Goal: Information Seeking & Learning: Check status

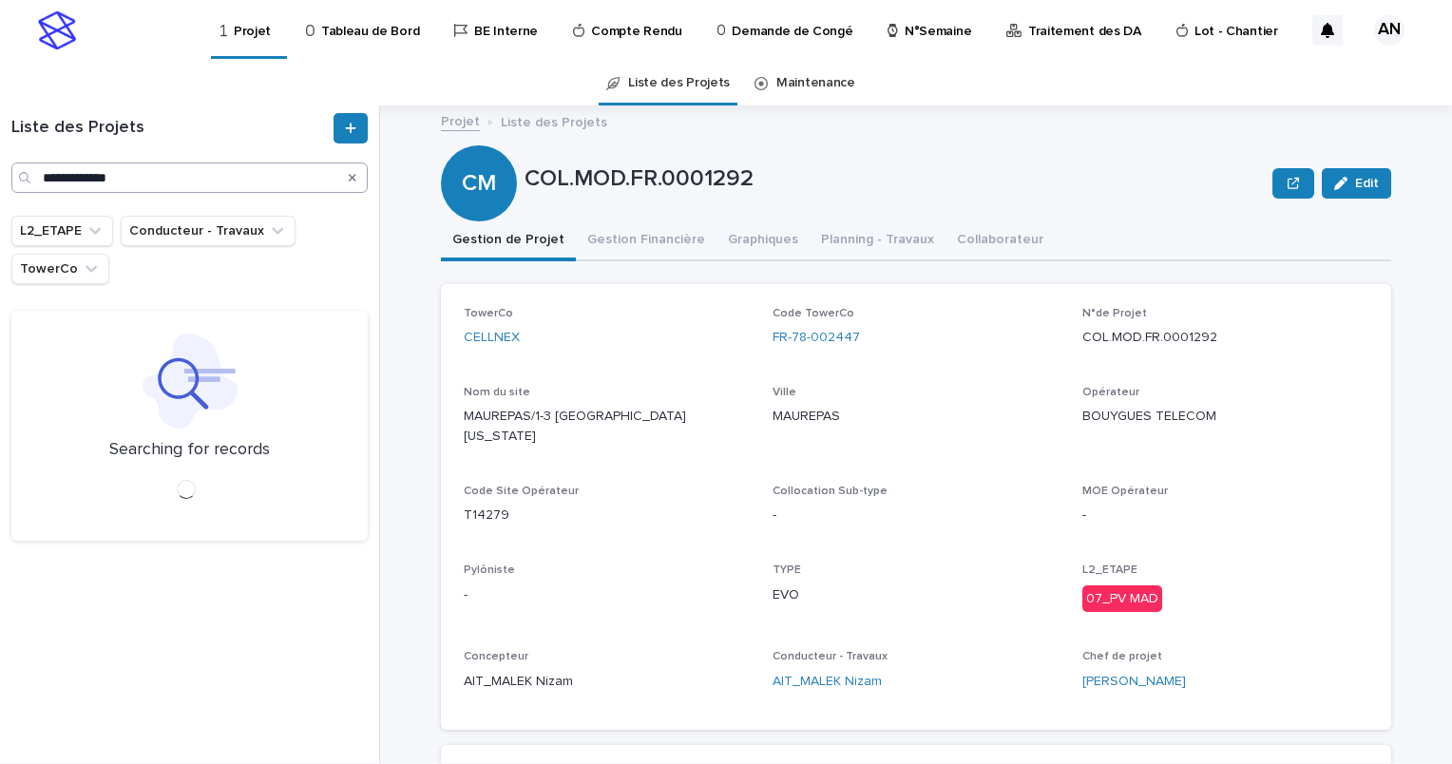
type input "**********"
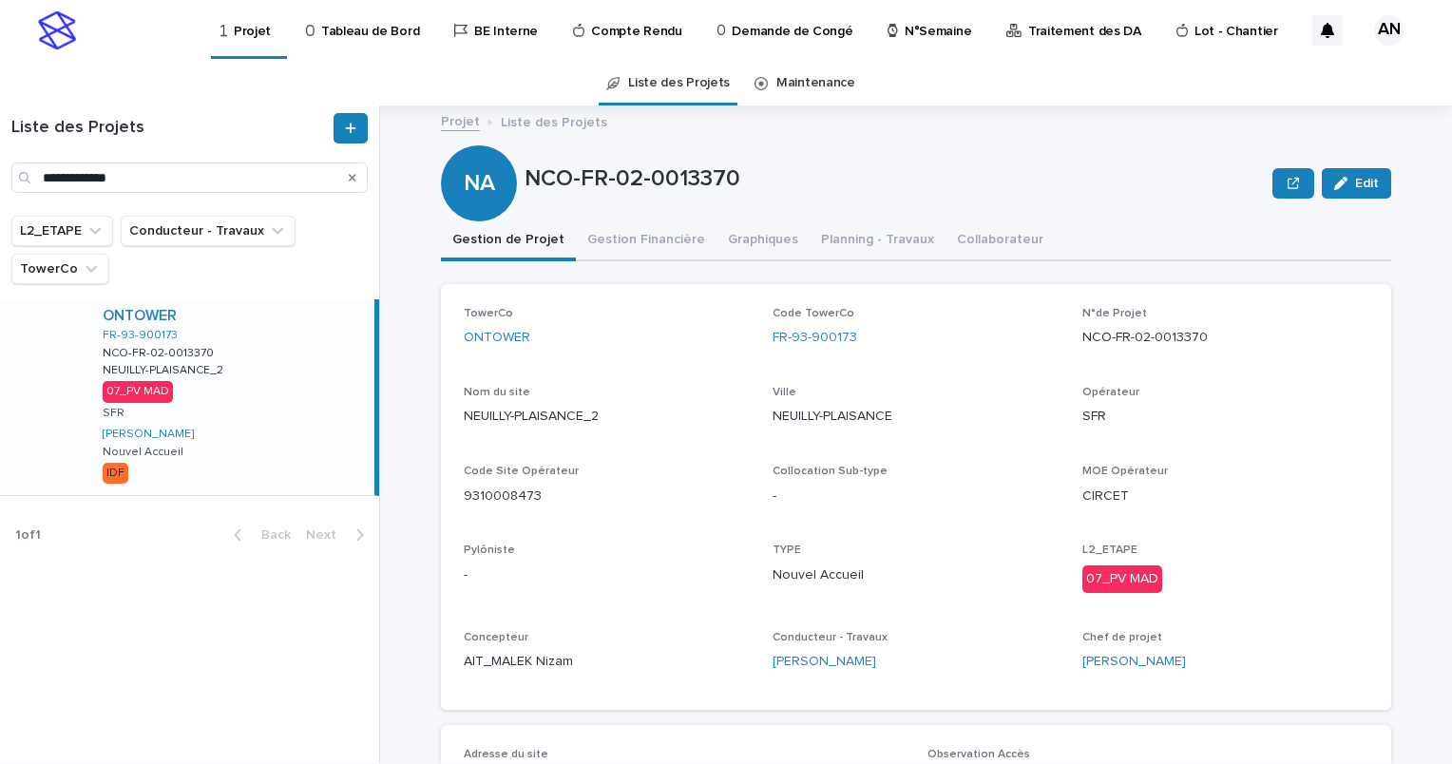
click at [353, 179] on icon "Search" at bounding box center [353, 178] width 8 height 8
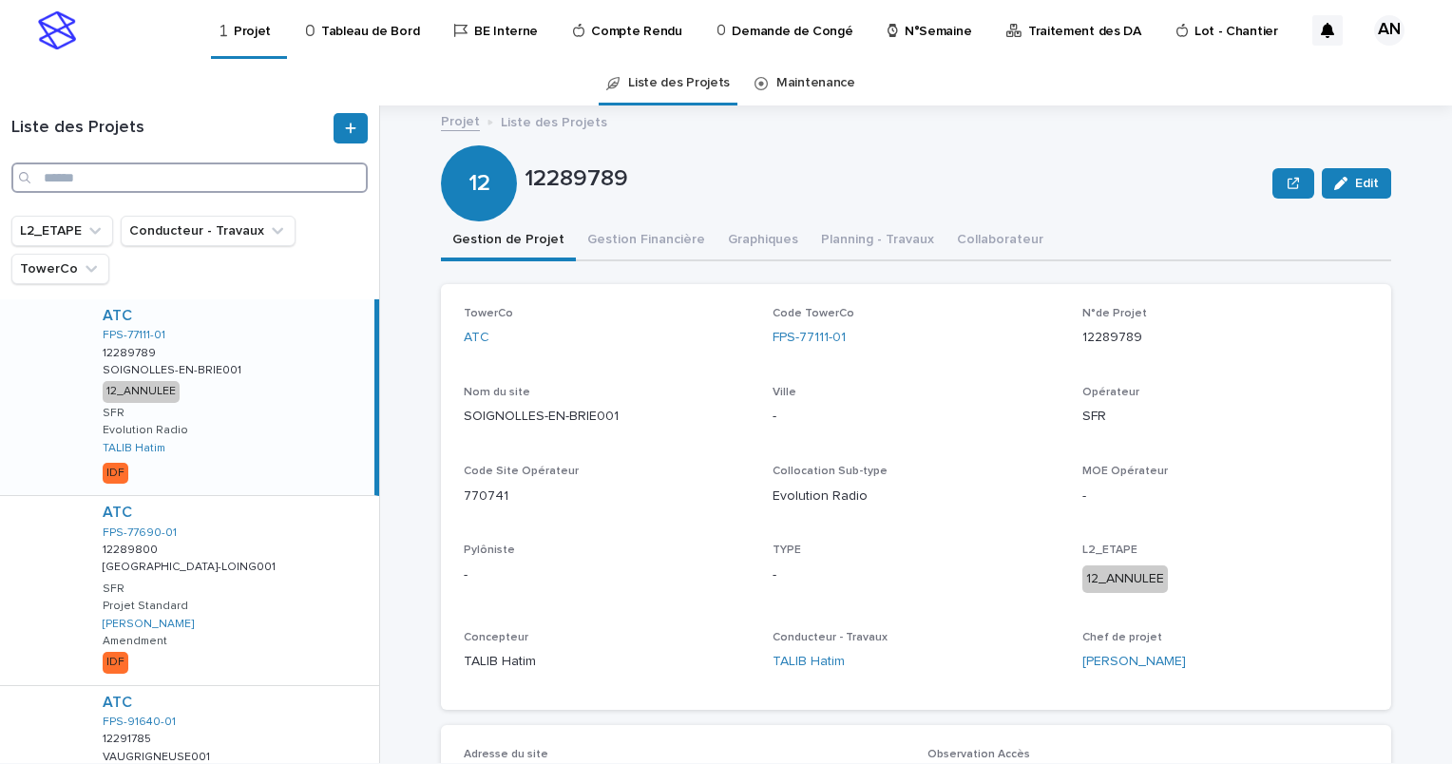
click at [156, 182] on input "Search" at bounding box center [189, 177] width 356 height 30
paste input "**********"
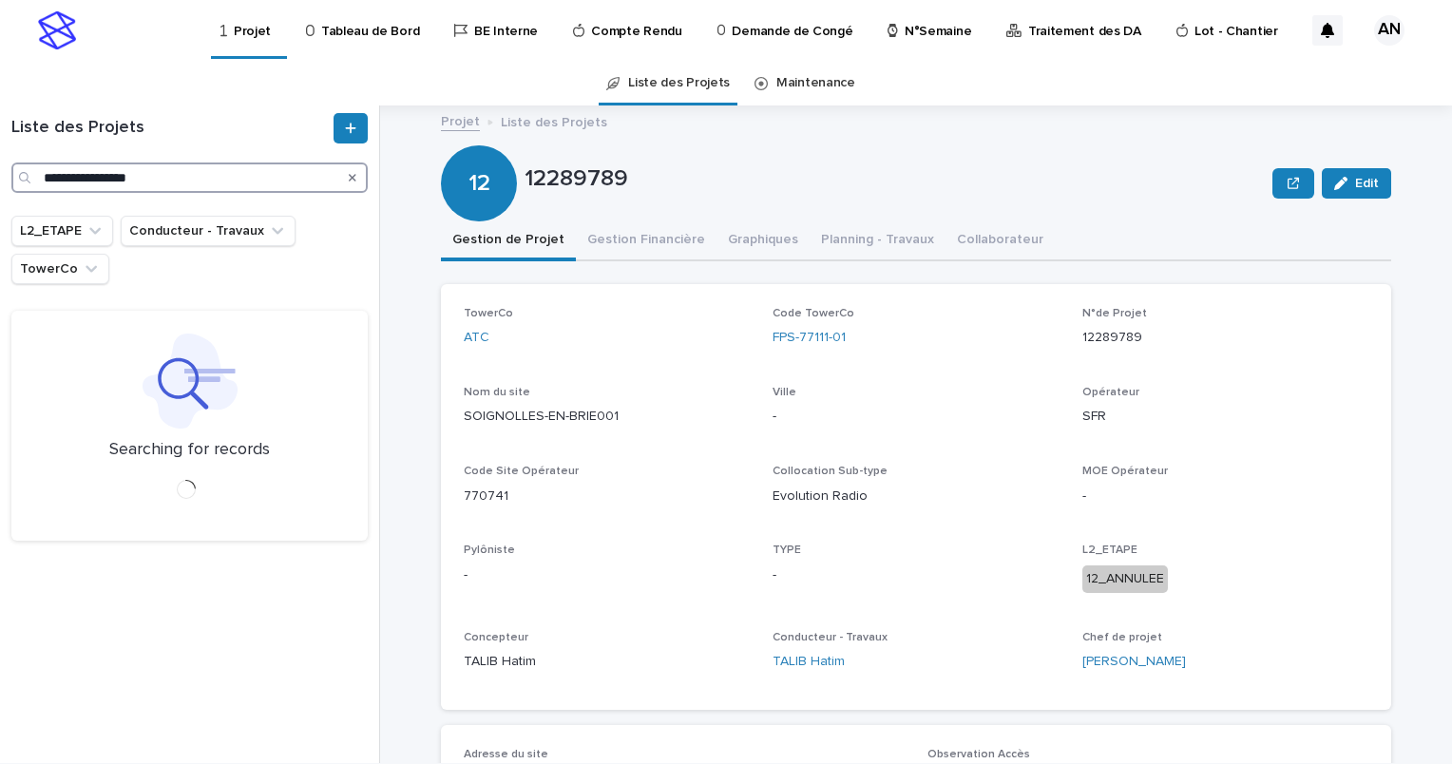
type input "**********"
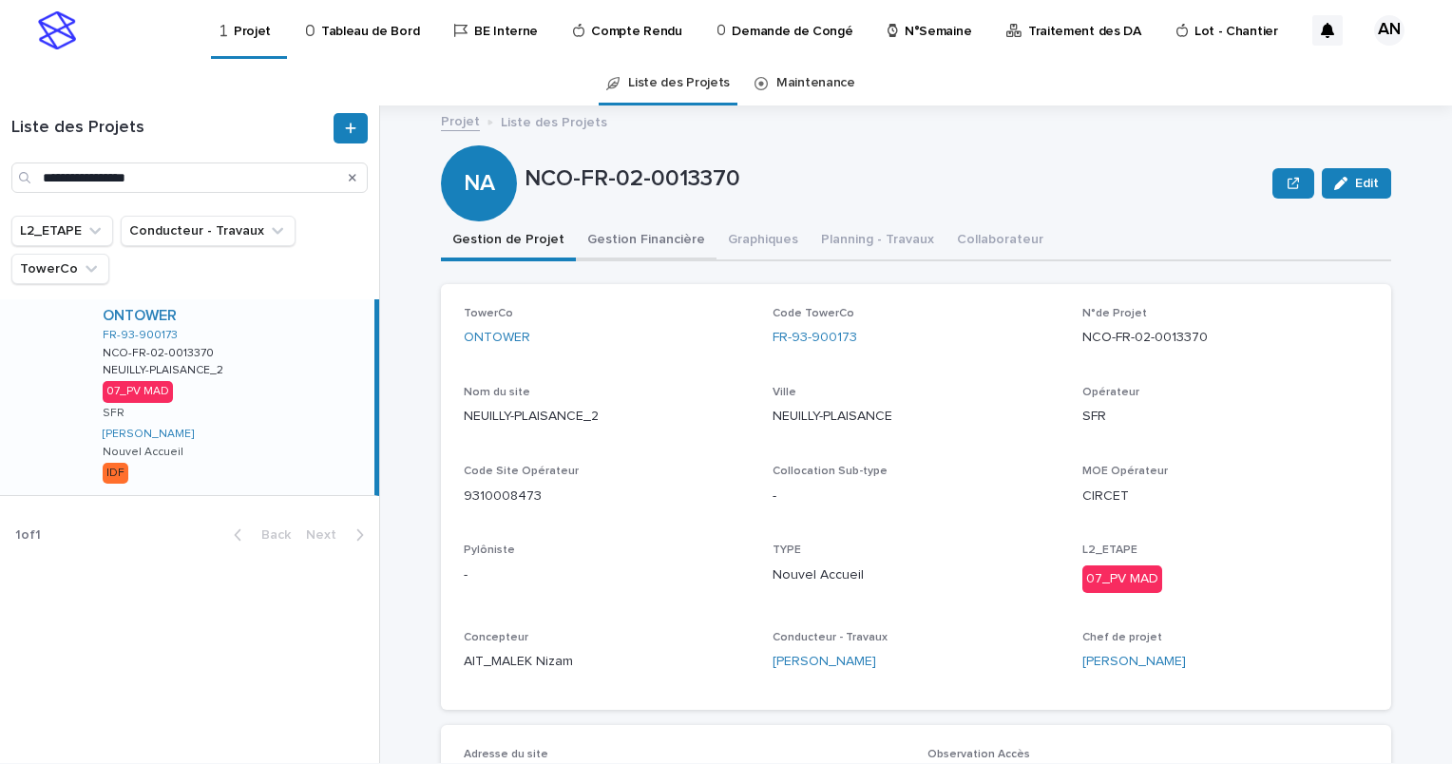
click at [643, 247] on button "Gestion Financière" at bounding box center [646, 241] width 141 height 40
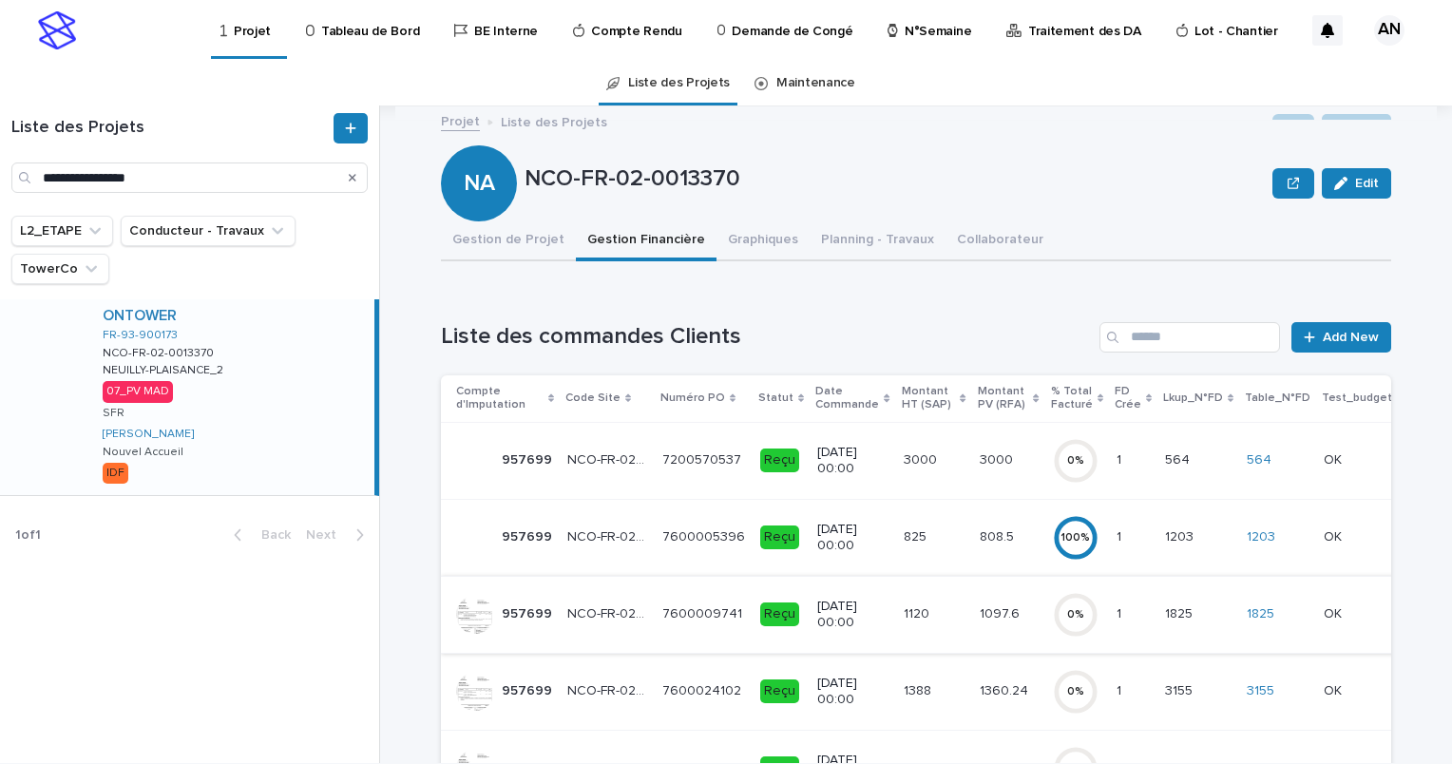
scroll to position [285, 0]
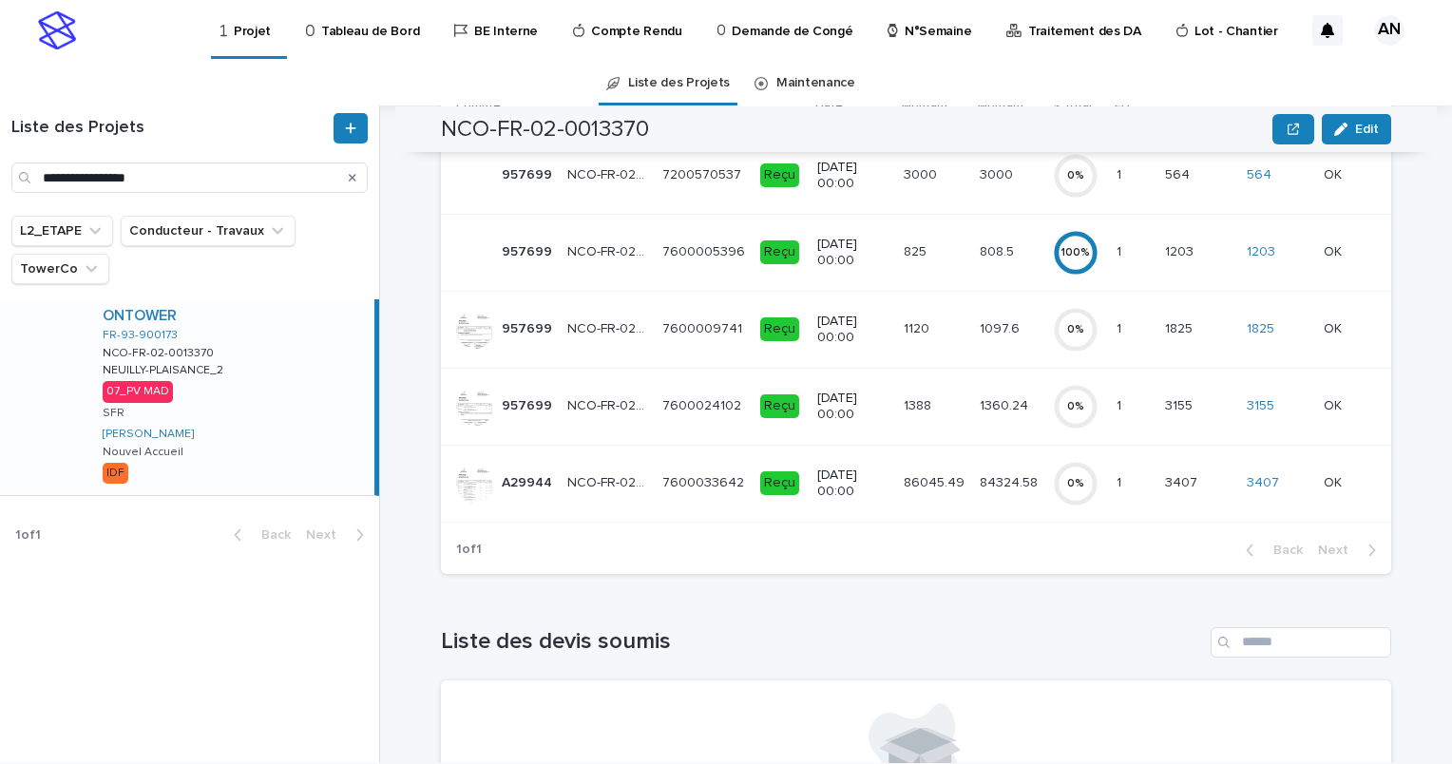
click at [871, 487] on td "[DATE] 00:00" at bounding box center [853, 483] width 86 height 77
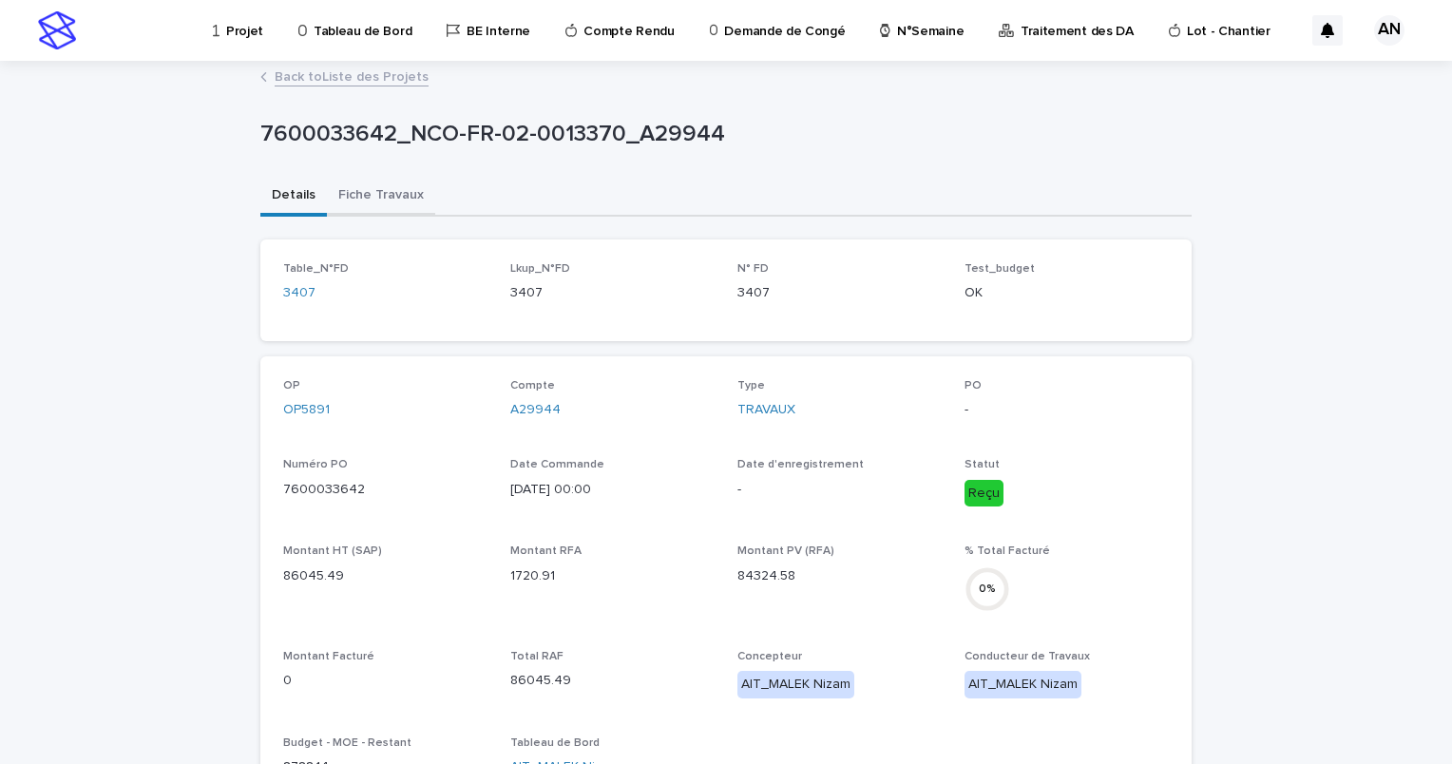
click at [376, 187] on button "Fiche Travaux" at bounding box center [381, 197] width 108 height 40
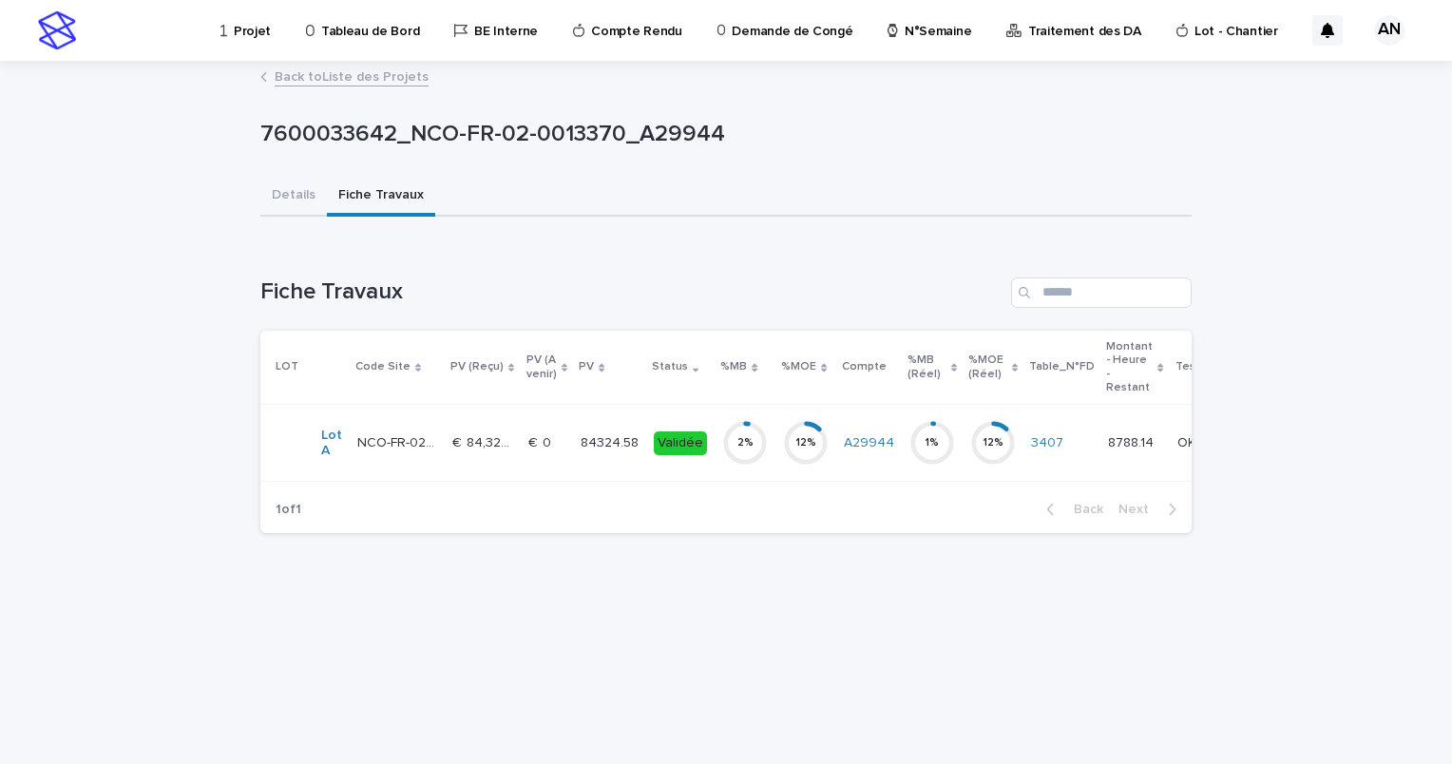
click at [532, 454] on div "€  0 €  0" at bounding box center [546, 443] width 37 height 31
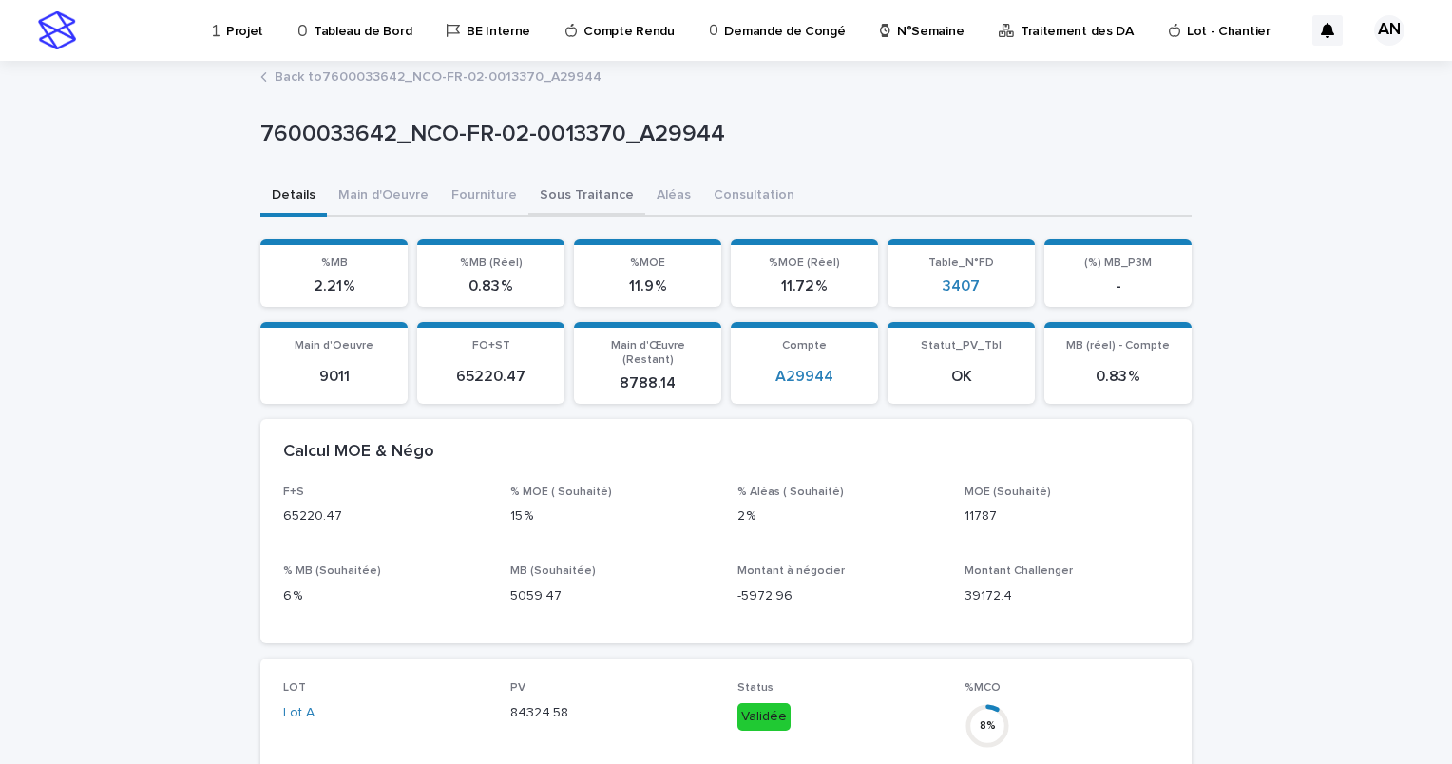
click at [557, 201] on button "Sous Traitance" at bounding box center [586, 197] width 117 height 40
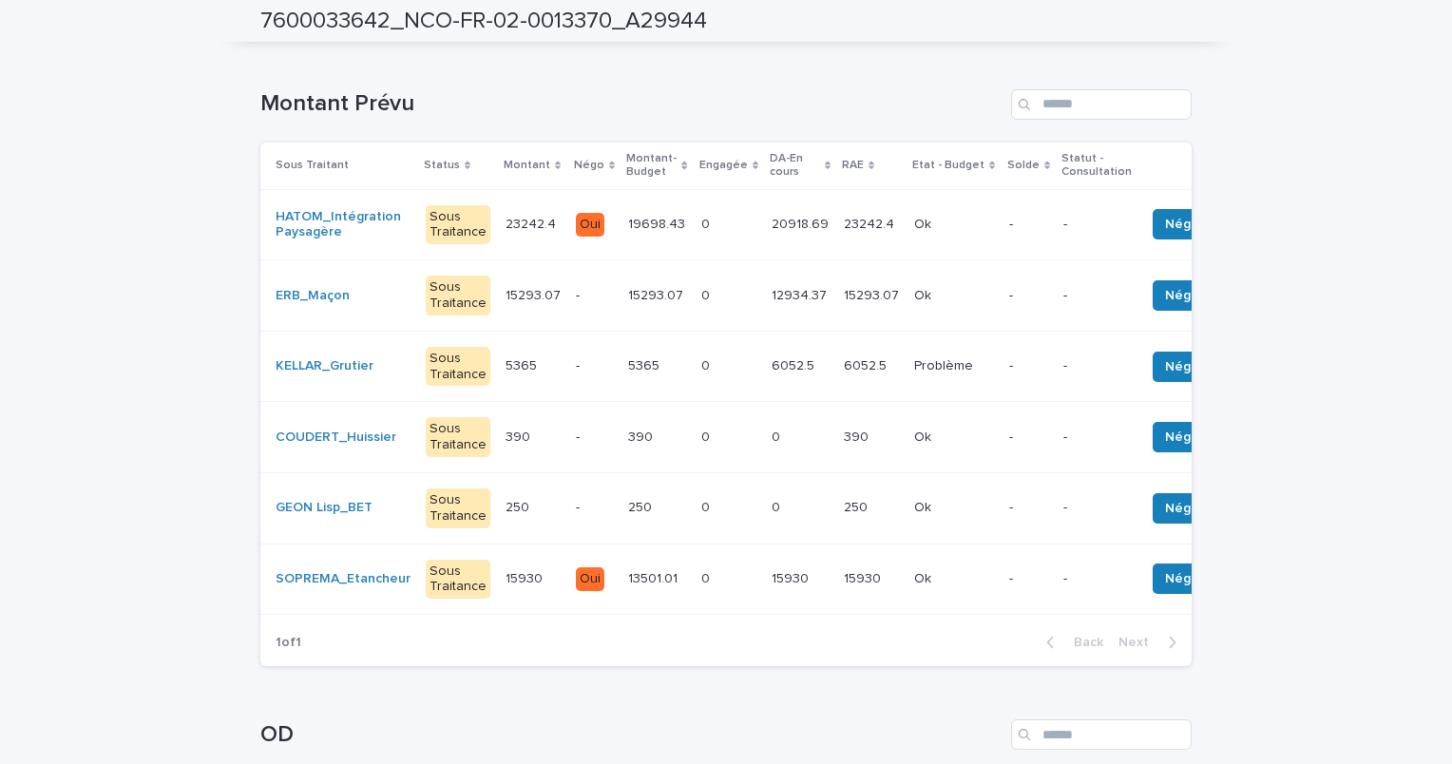
scroll to position [95, 0]
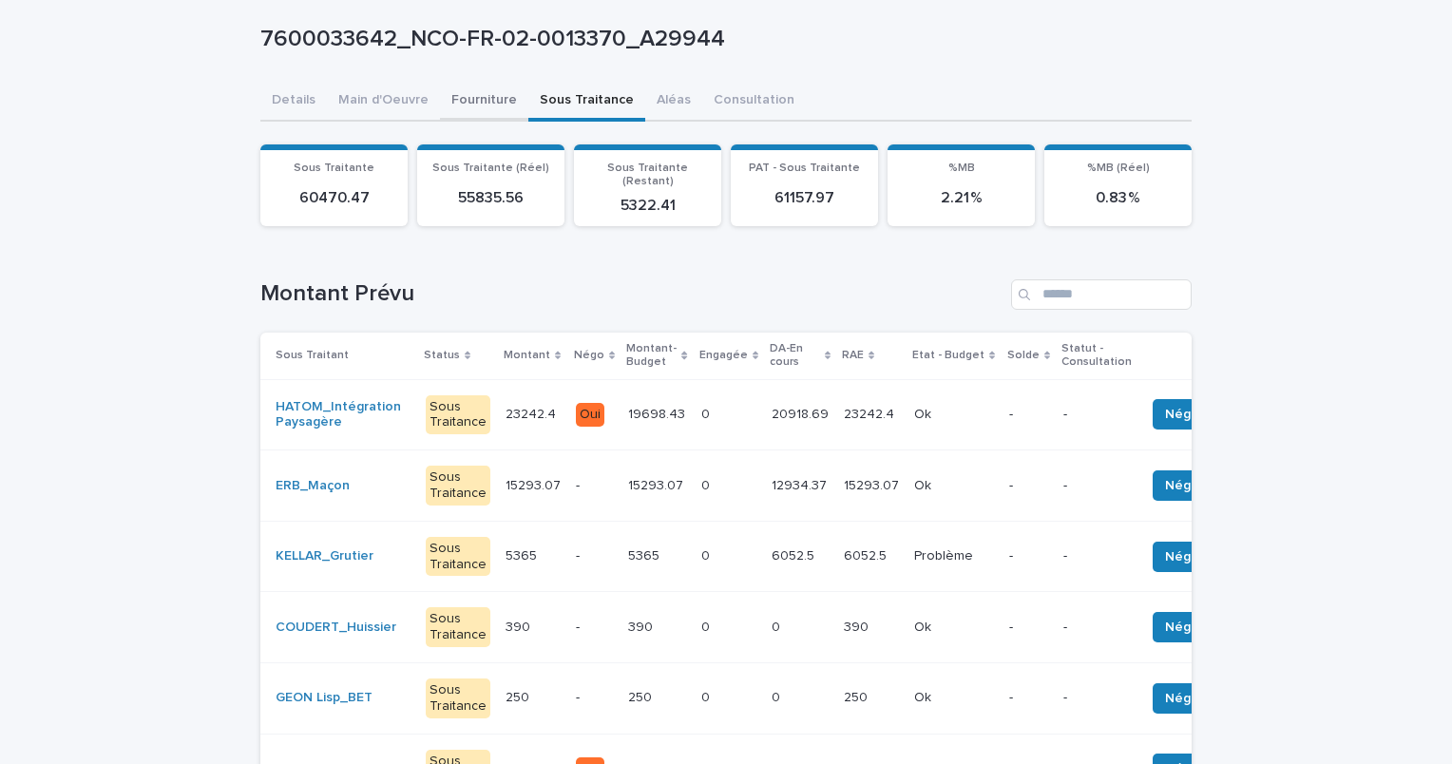
click at [464, 104] on div "7600033642_NCO-FR-02-0013370_A29944 7600033642_NCO-FR-02-0013370_A29944 Sorry, …" at bounding box center [725, 582] width 931 height 1229
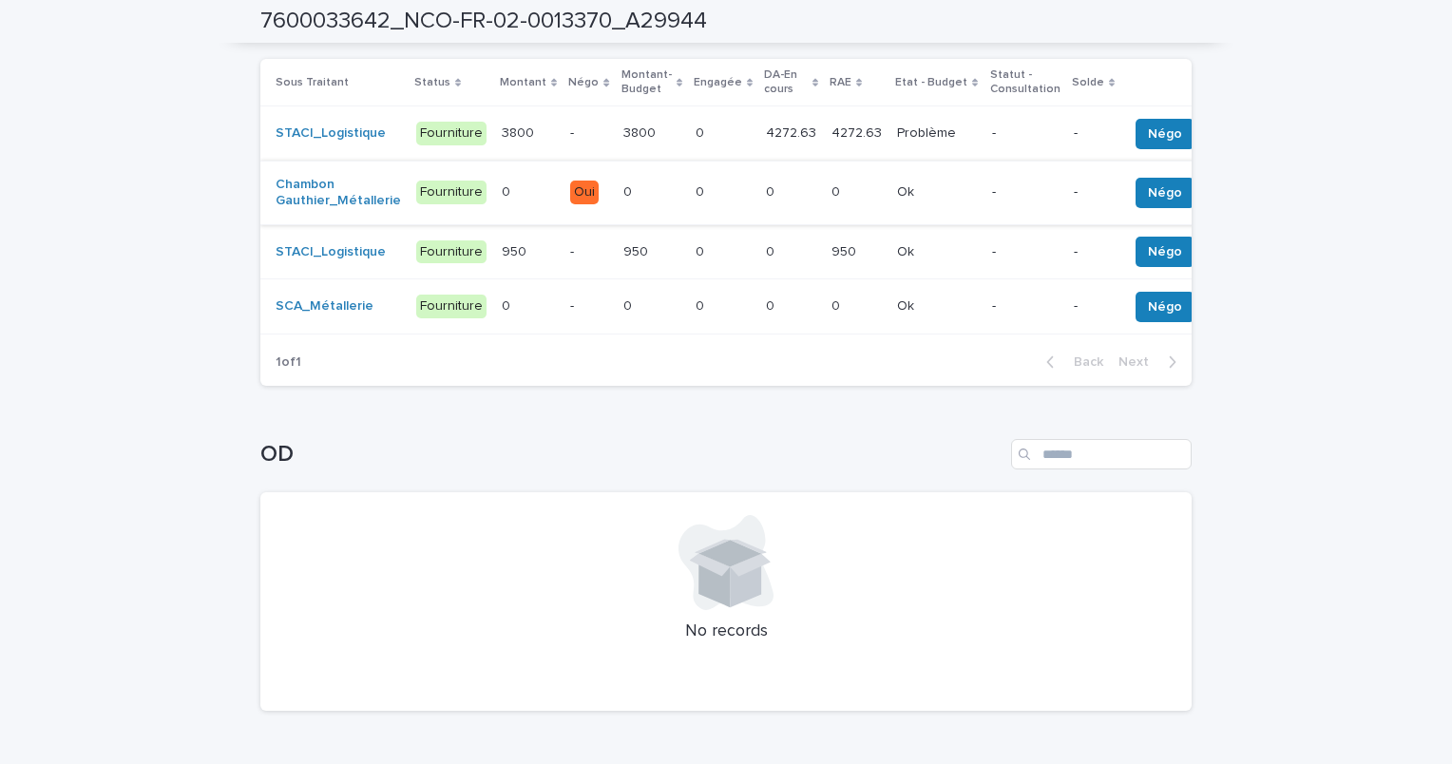
scroll to position [259, 0]
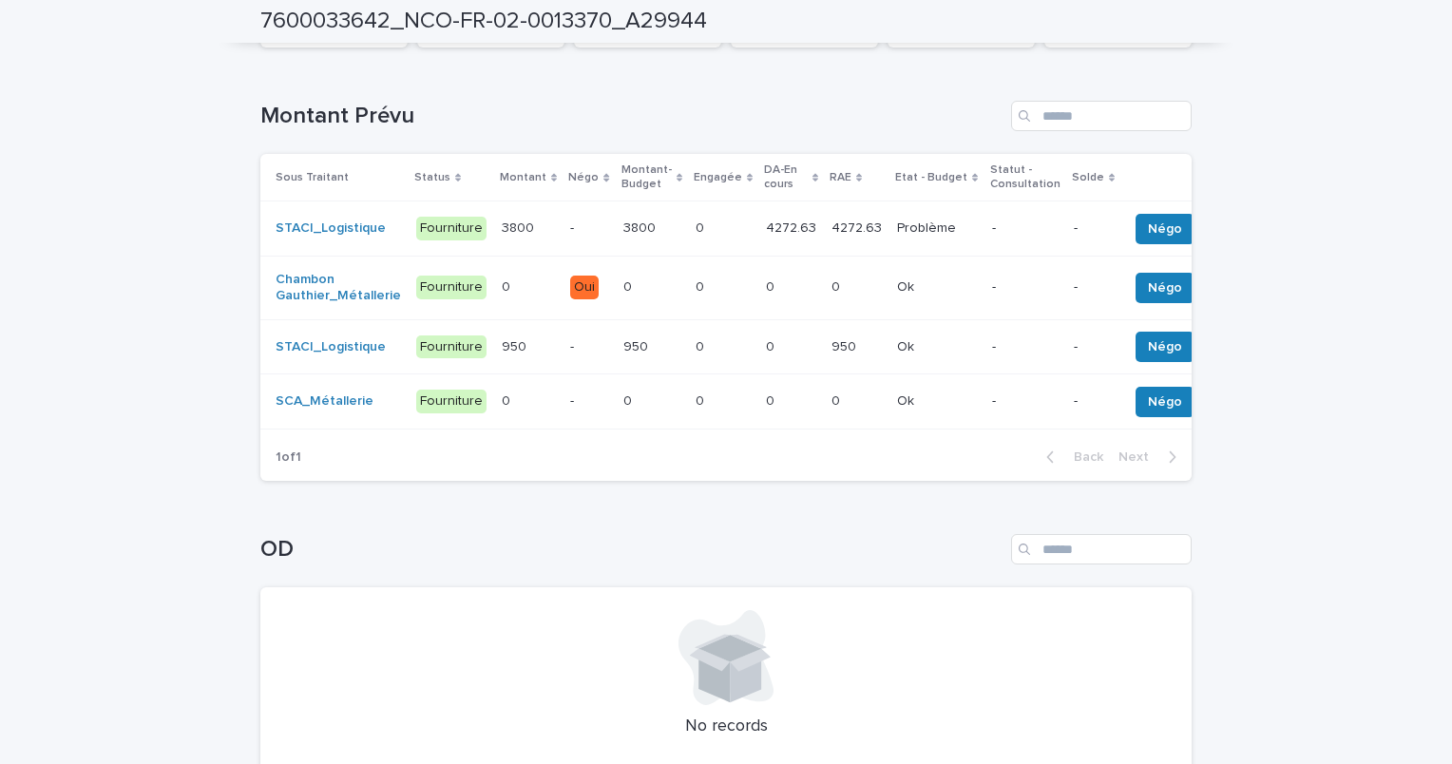
click at [652, 233] on p at bounding box center [651, 228] width 57 height 16
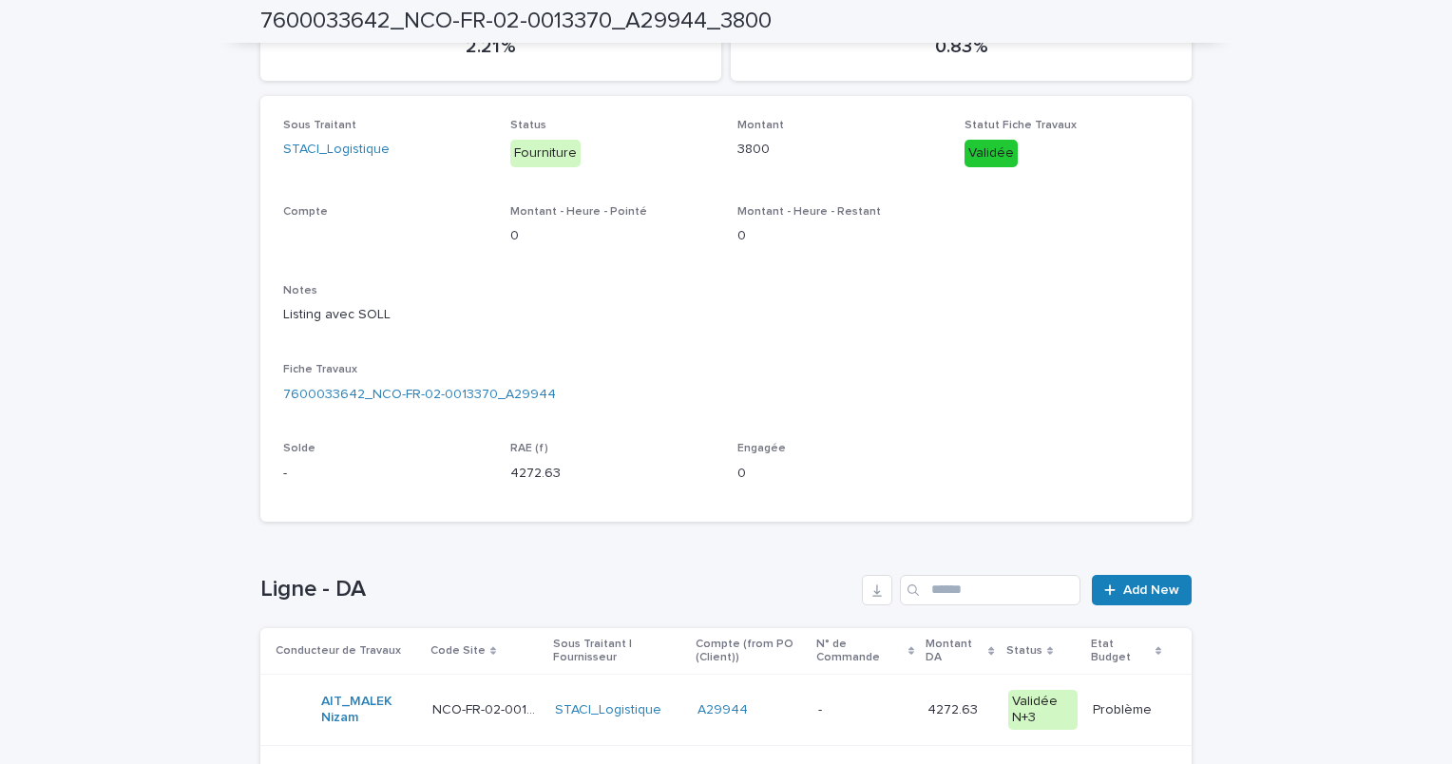
scroll to position [333, 0]
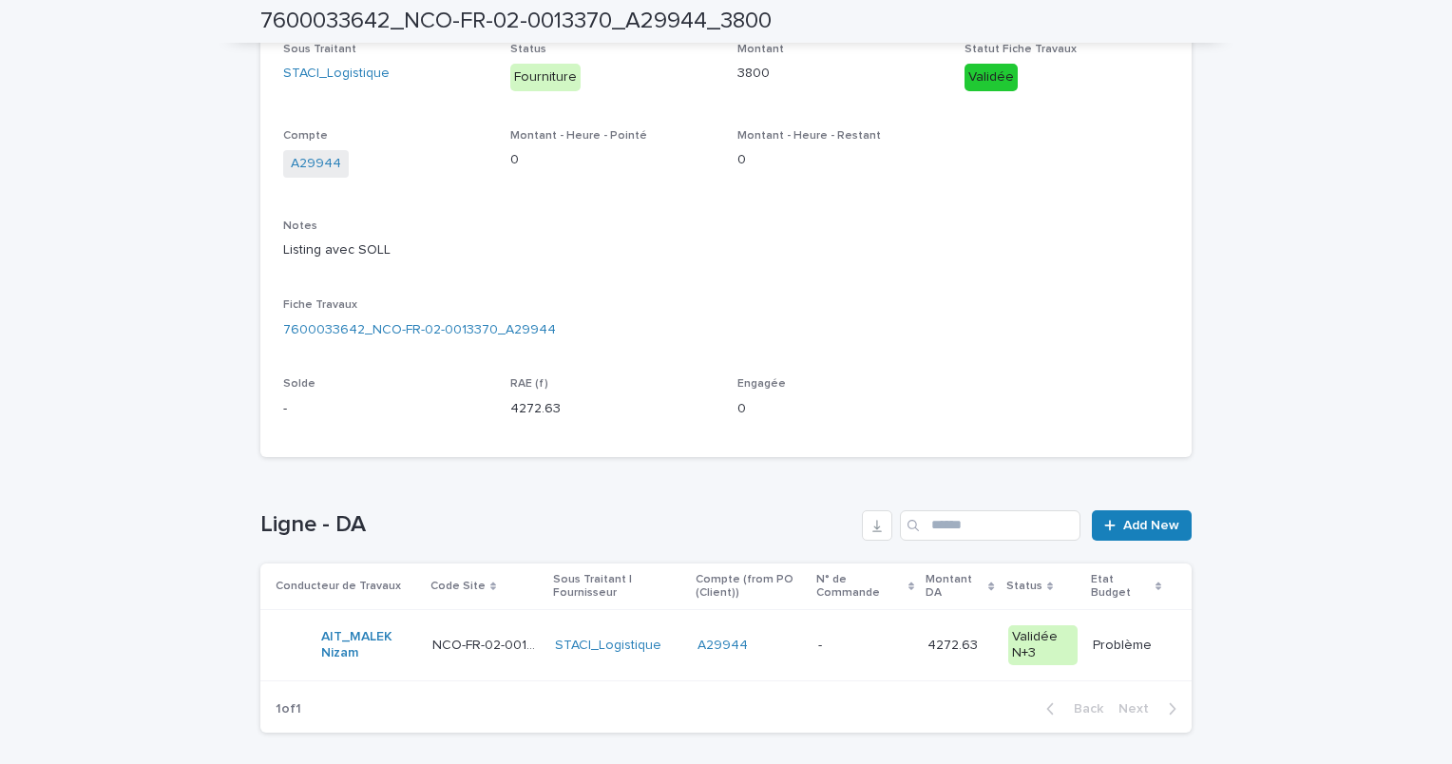
click at [663, 663] on td "STACI_Logistique" at bounding box center [618, 645] width 143 height 71
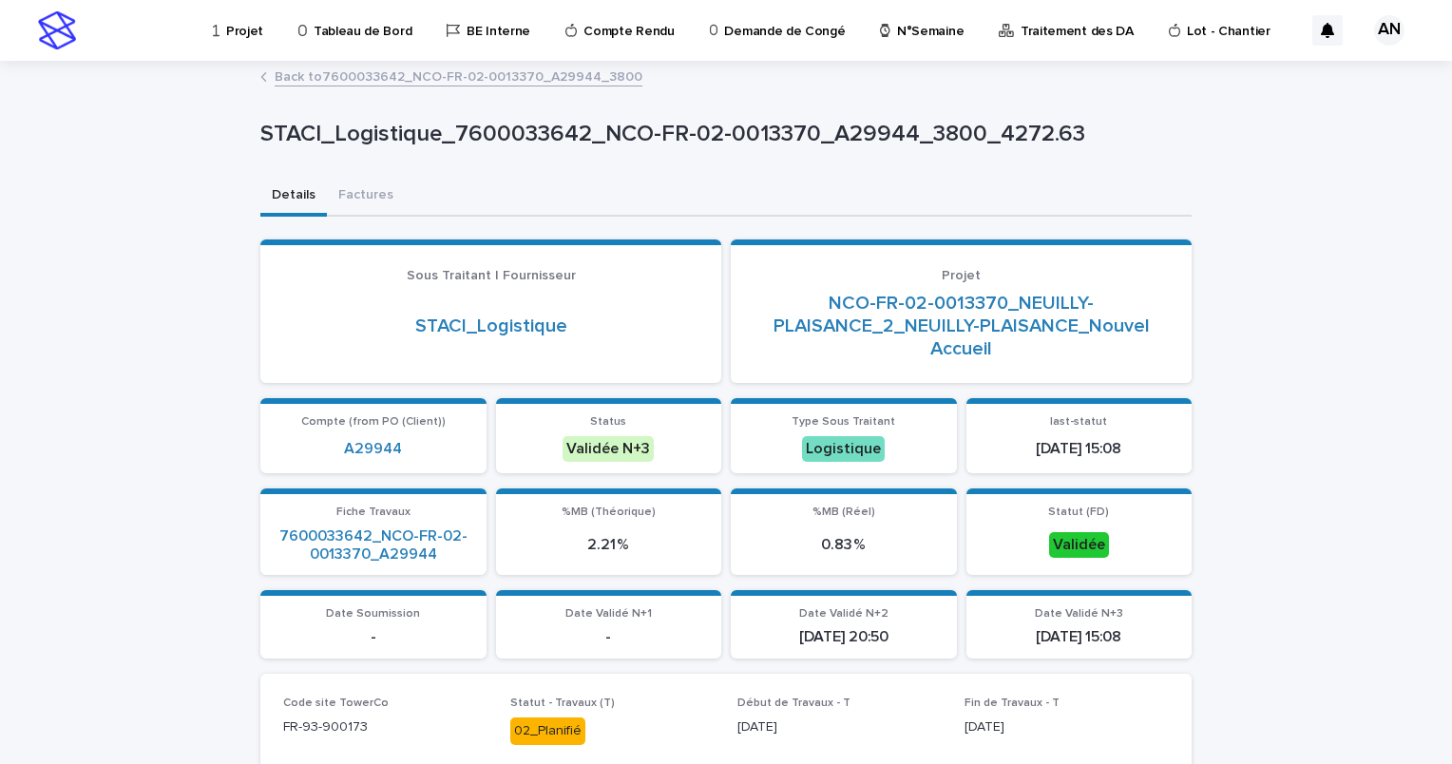
click at [417, 83] on link "Back to 7600033642_NCO-FR-02-0013370_A29944_3800" at bounding box center [459, 76] width 368 height 22
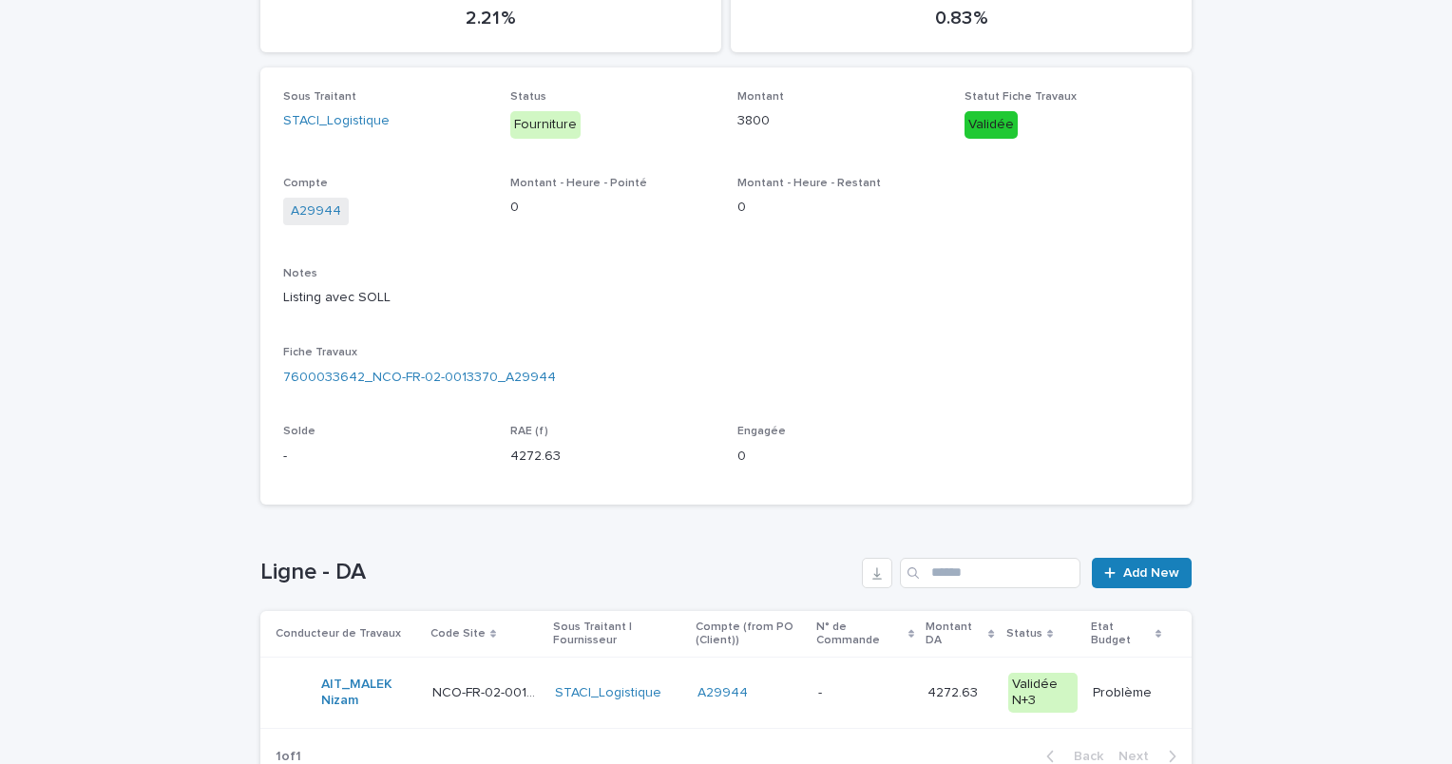
scroll to position [380, 0]
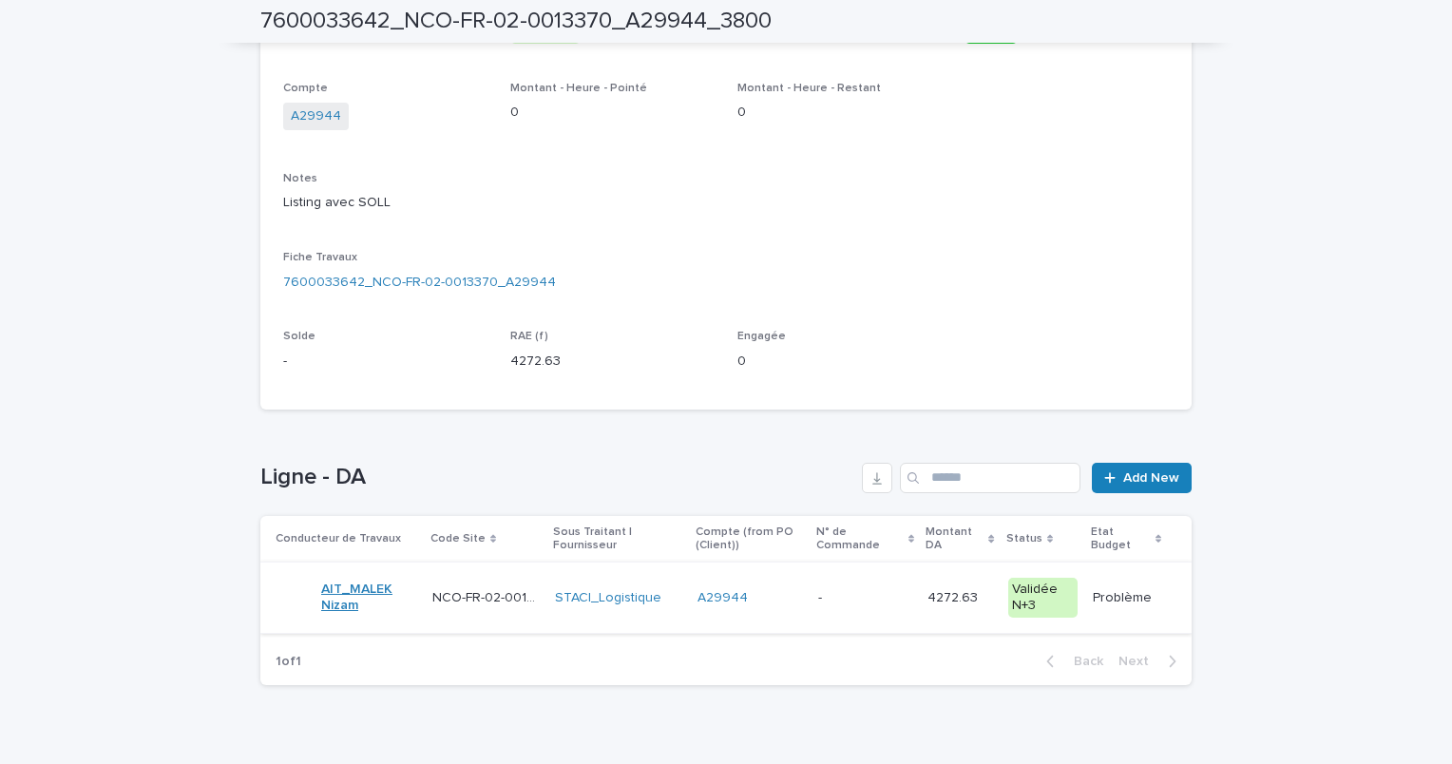
click at [409, 611] on link "AIT_MALEK Nizam" at bounding box center [369, 598] width 96 height 32
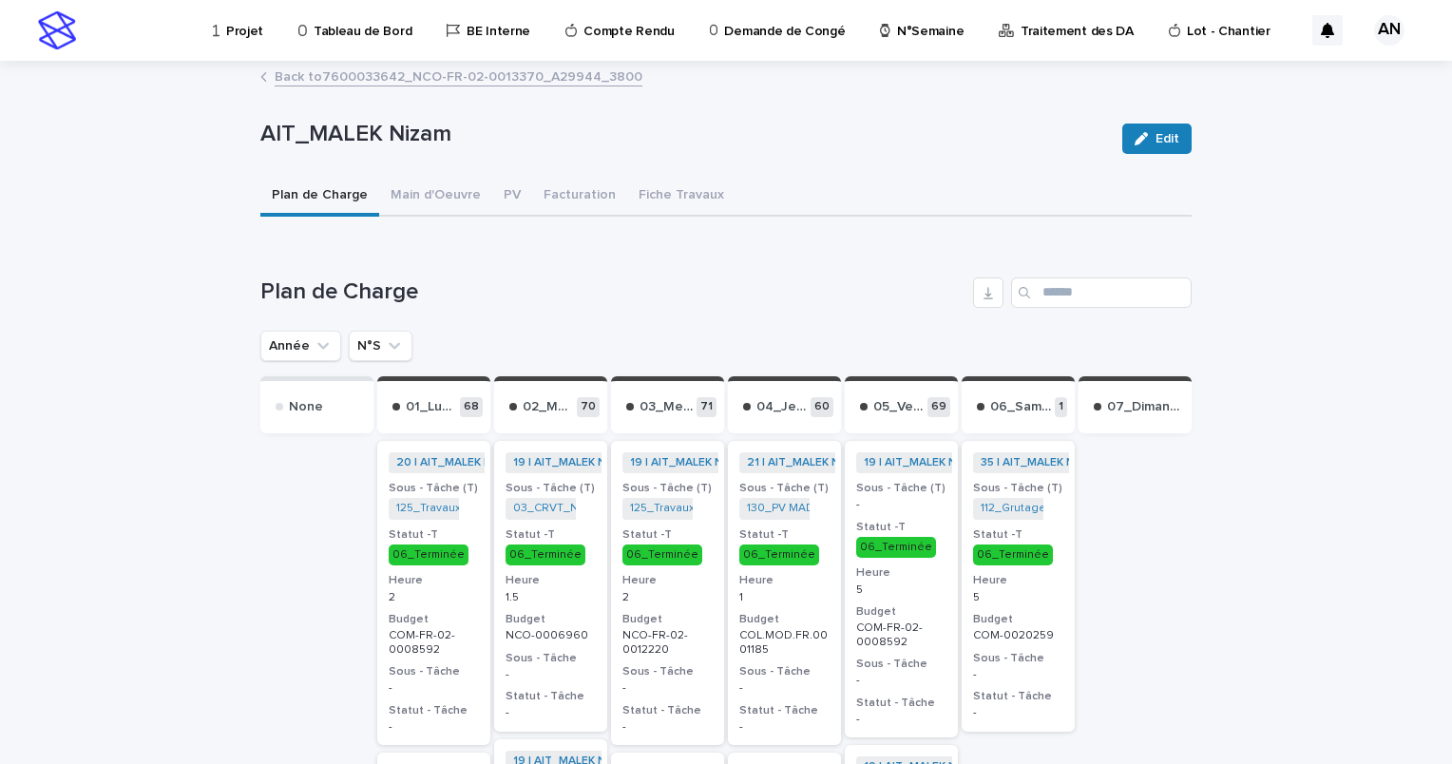
click at [342, 78] on link "Back to 7600033642_NCO-FR-02-0013370_A29944_3800" at bounding box center [459, 76] width 368 height 22
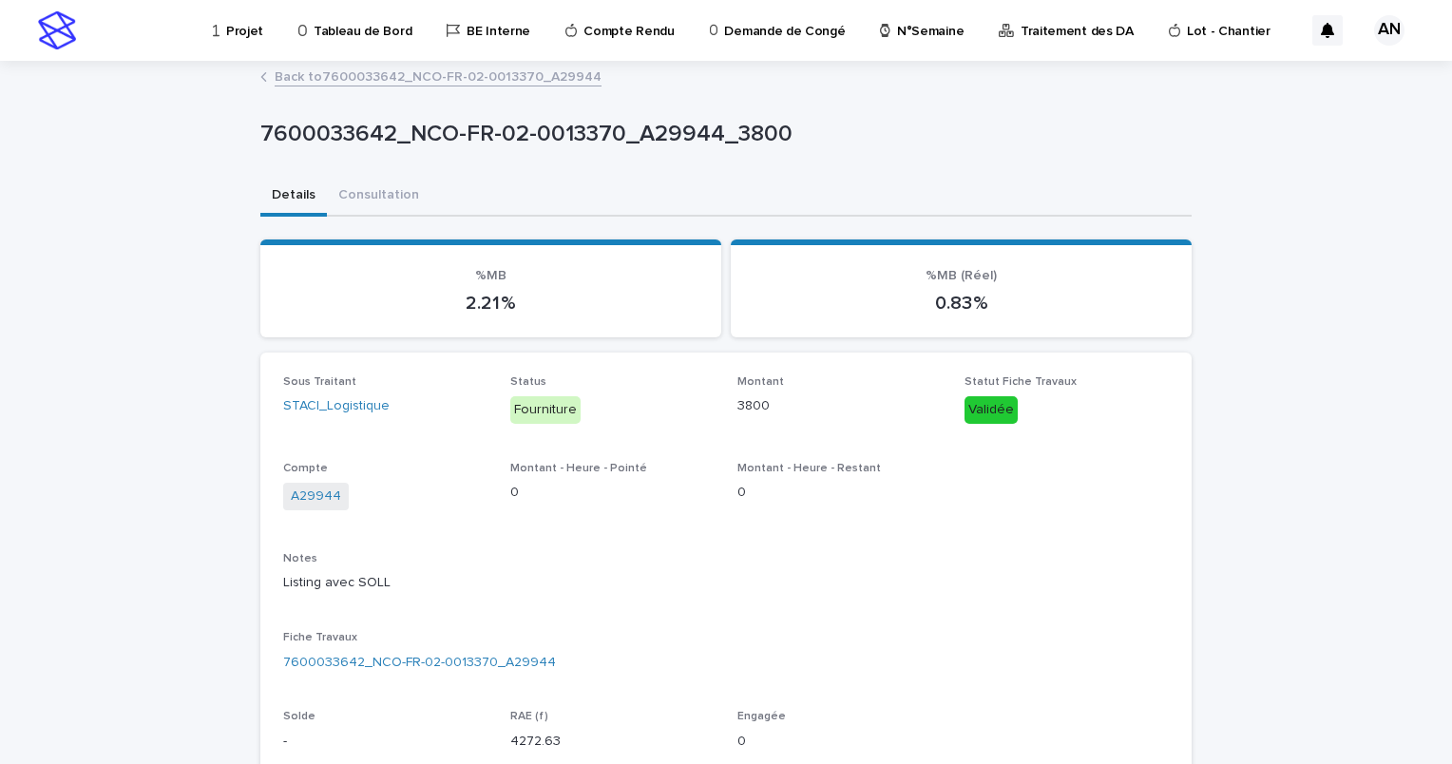
scroll to position [410, 0]
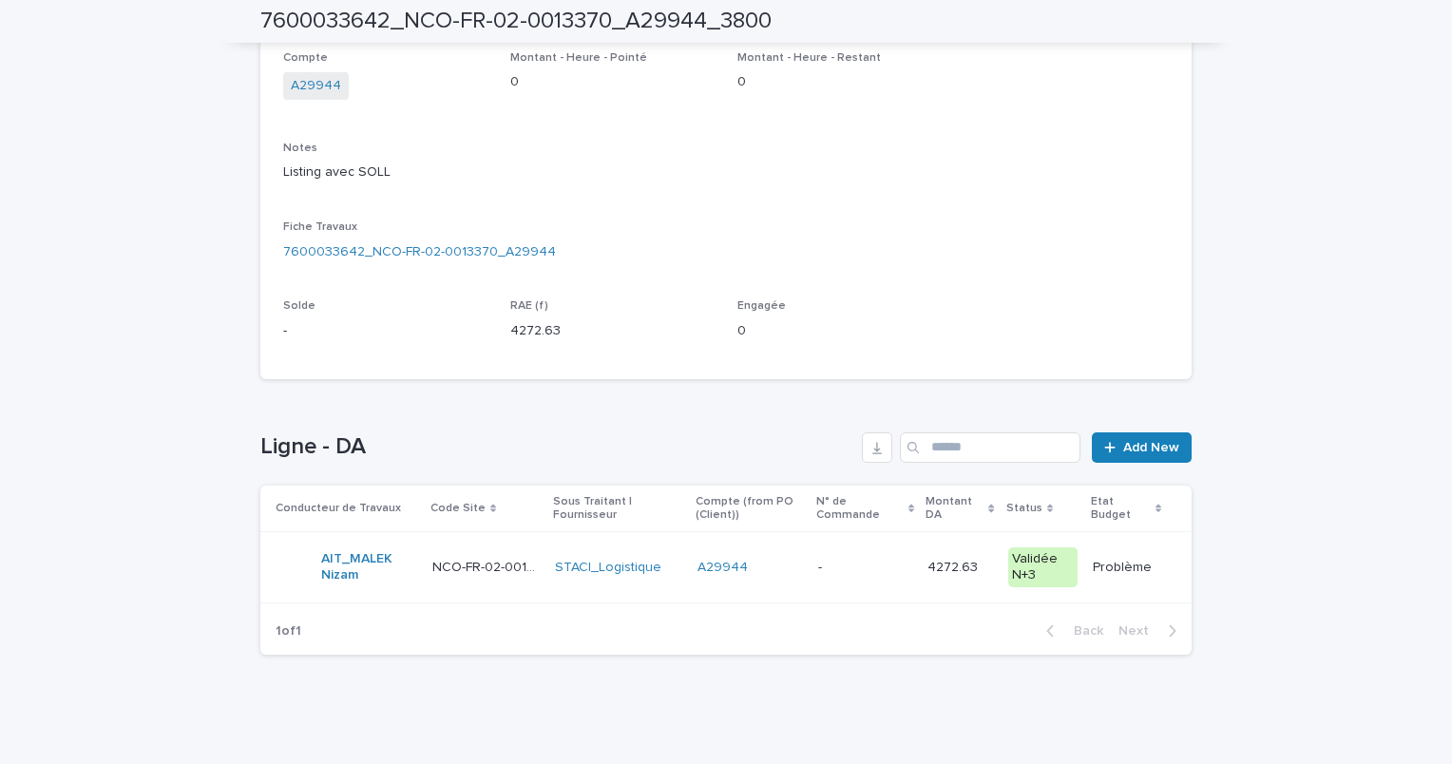
click at [792, 571] on div "A29944" at bounding box center [749, 568] width 105 height 16
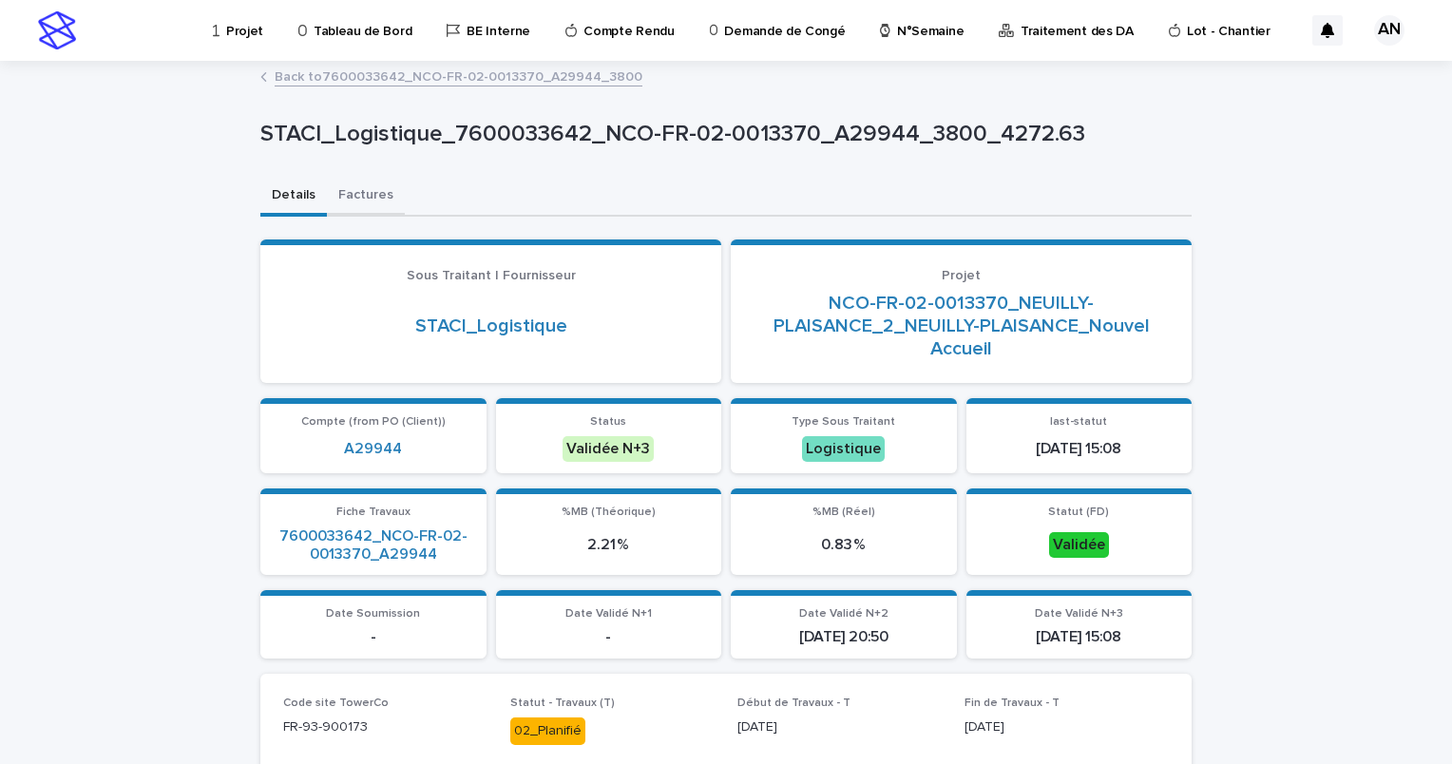
click at [356, 192] on button "Factures" at bounding box center [366, 197] width 78 height 40
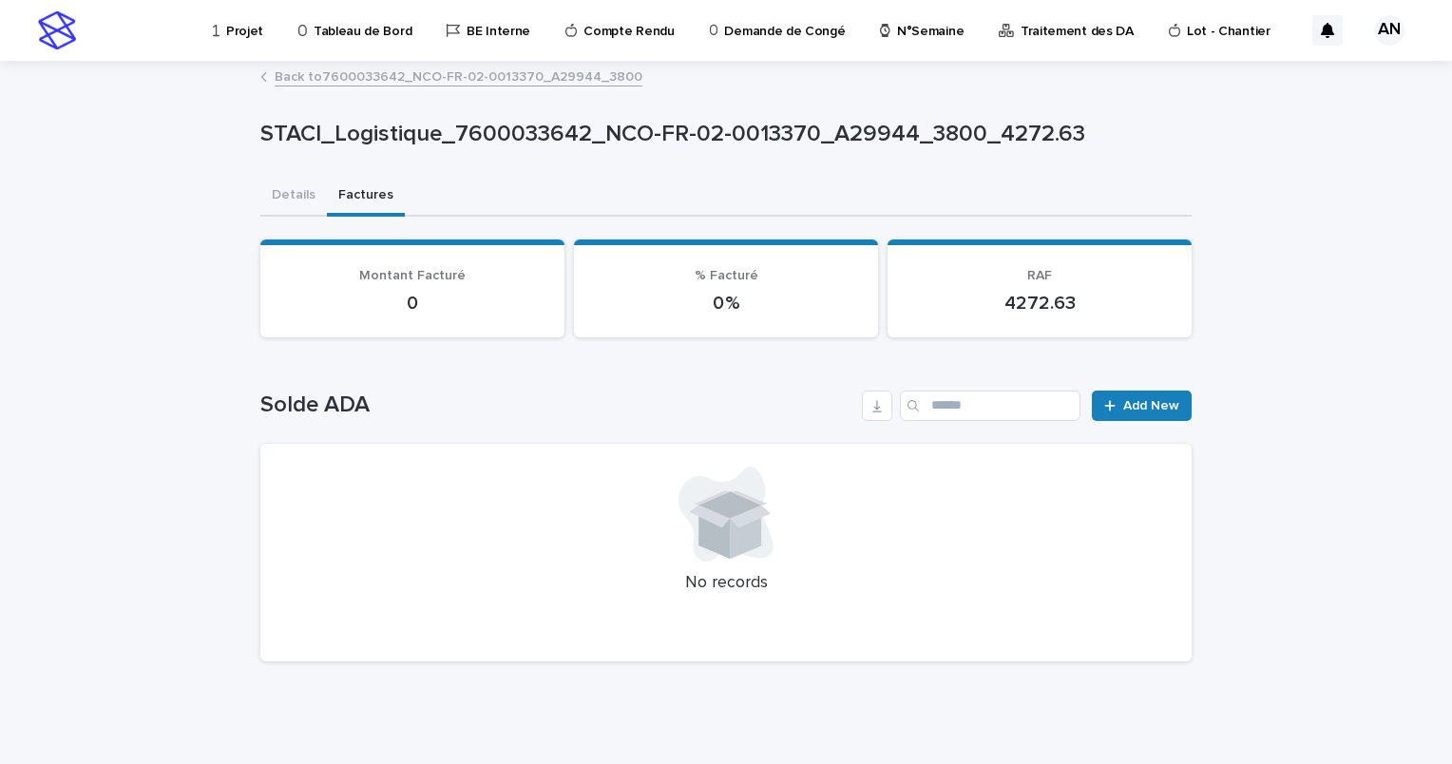
click at [353, 83] on link "Back to 7600033642_NCO-FR-02-0013370_A29944_3800" at bounding box center [459, 76] width 368 height 22
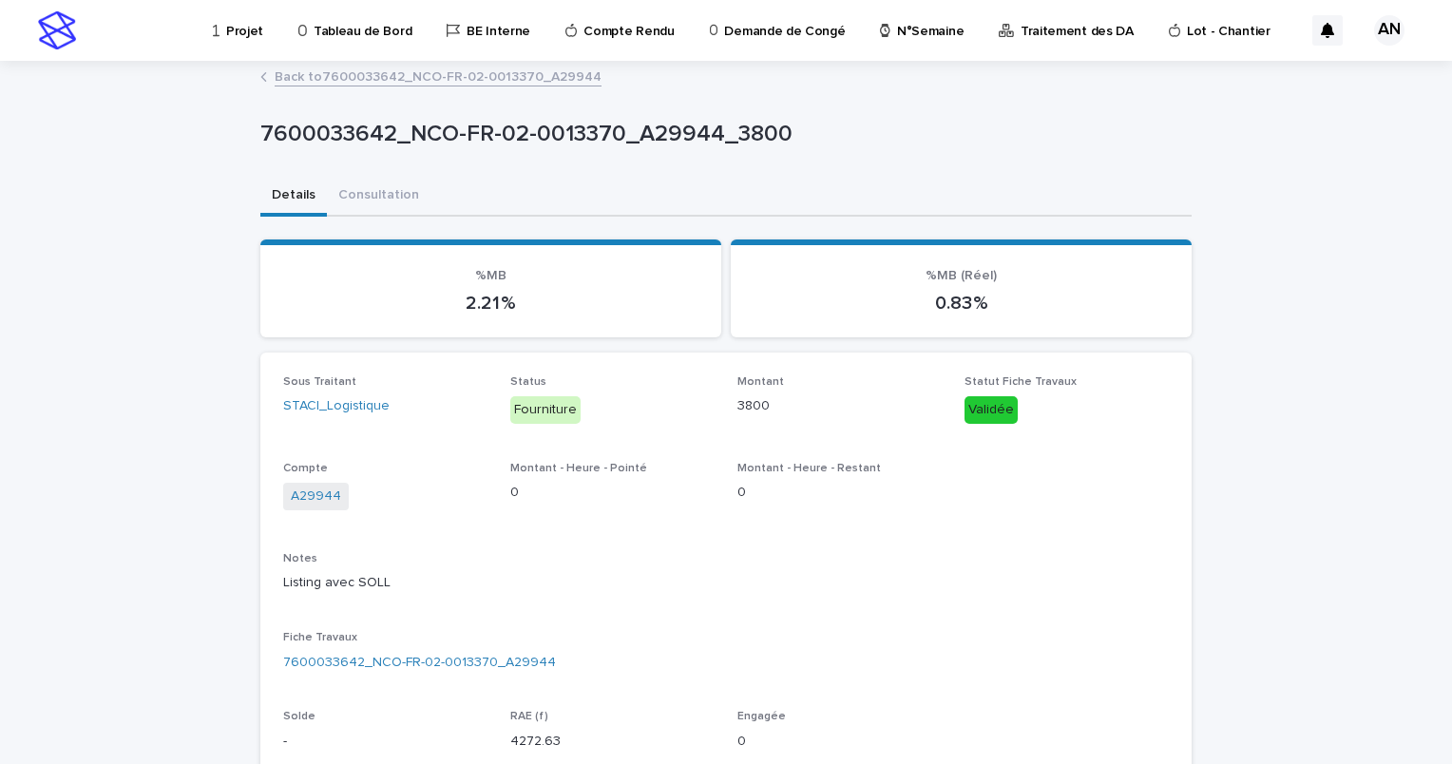
click at [234, 34] on p "Projet" at bounding box center [244, 20] width 37 height 40
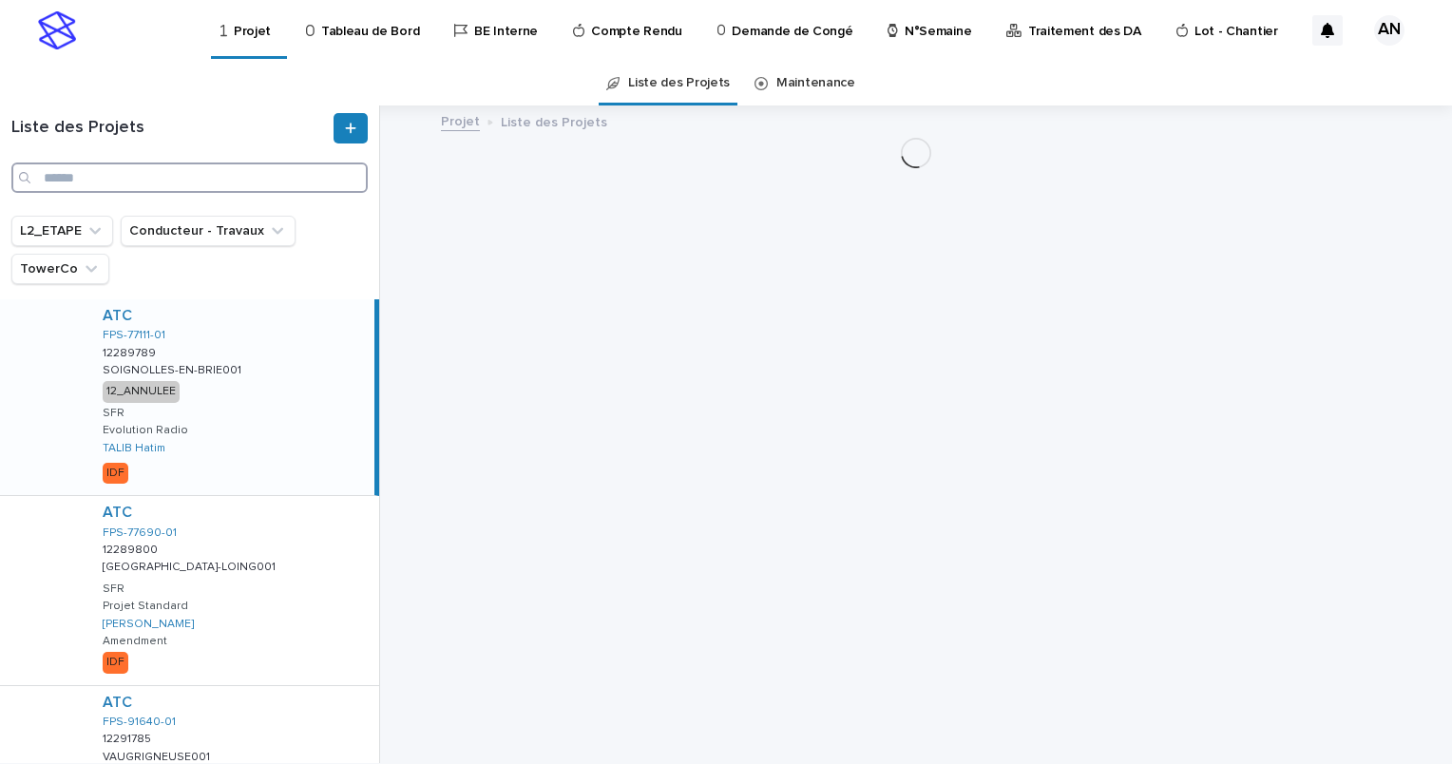
click at [234, 181] on input "Search" at bounding box center [189, 177] width 356 height 30
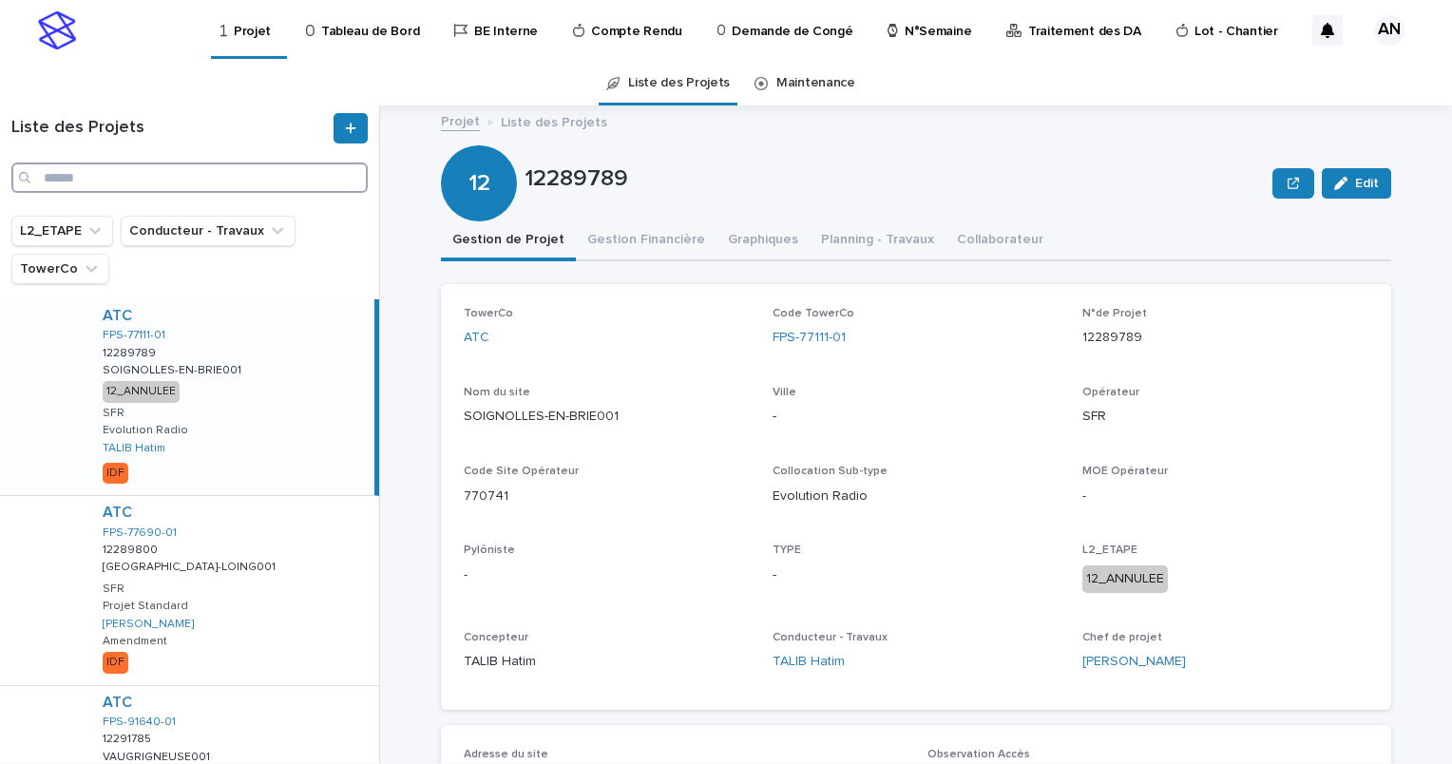
paste input "**********"
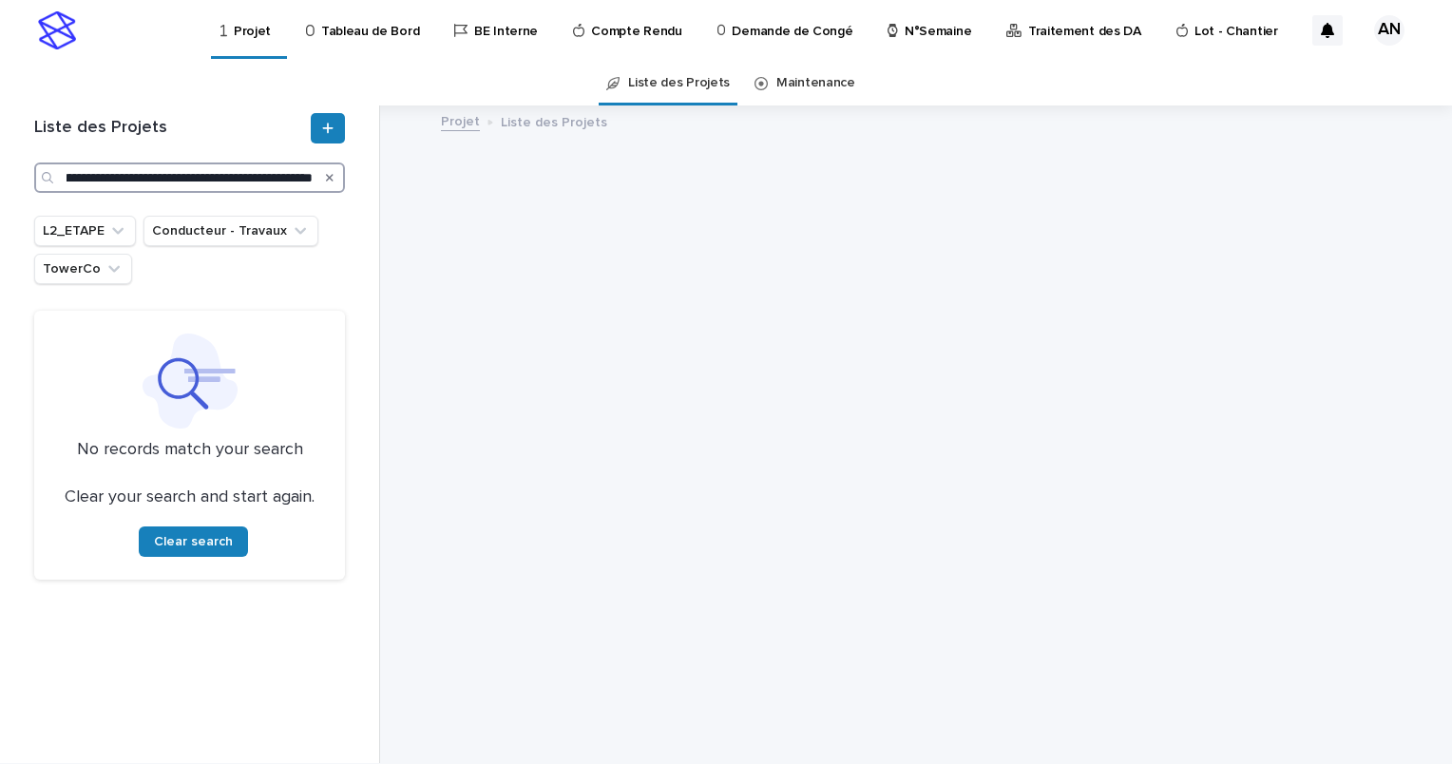
type input "**********"
click at [330, 179] on icon "Search" at bounding box center [330, 177] width 8 height 11
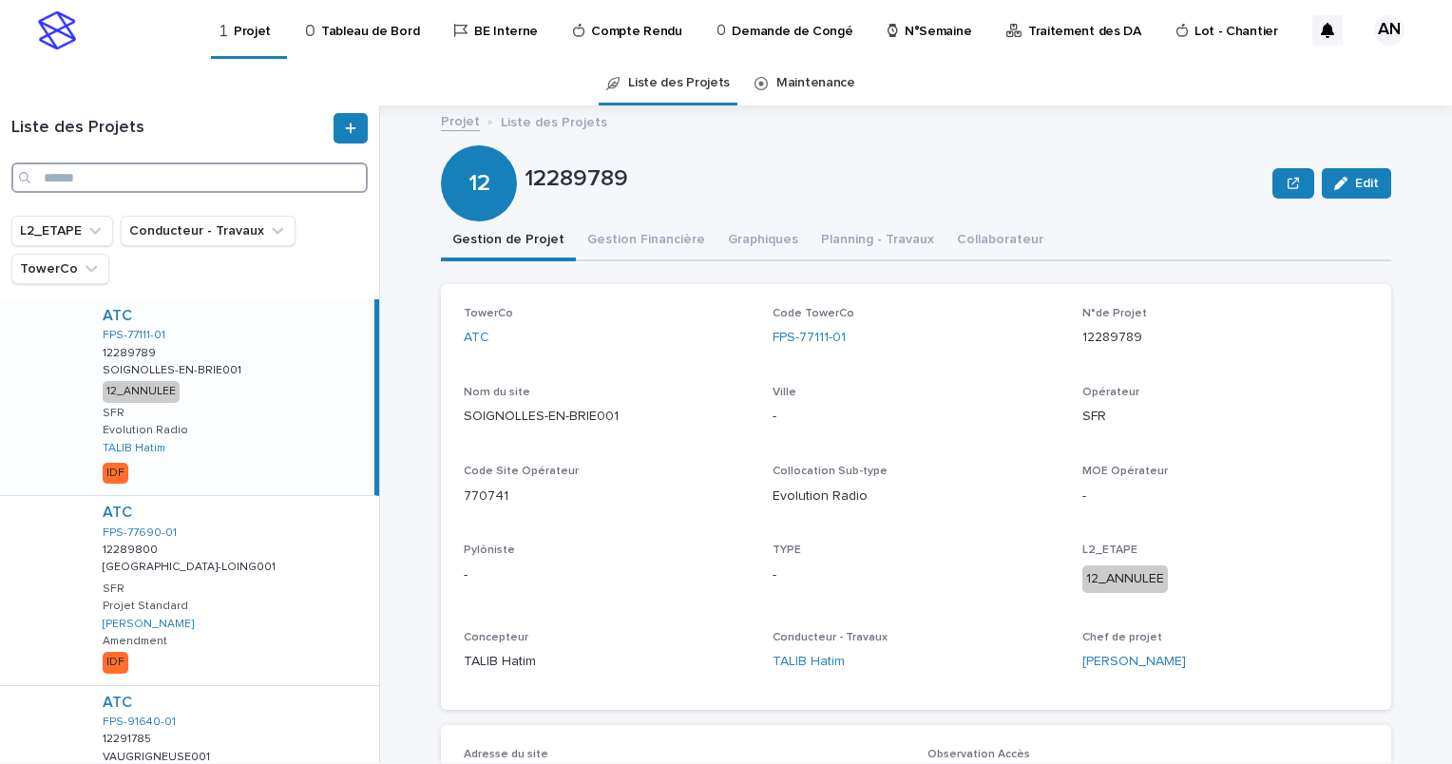
click at [244, 183] on input "Search" at bounding box center [189, 177] width 356 height 30
paste input "**********"
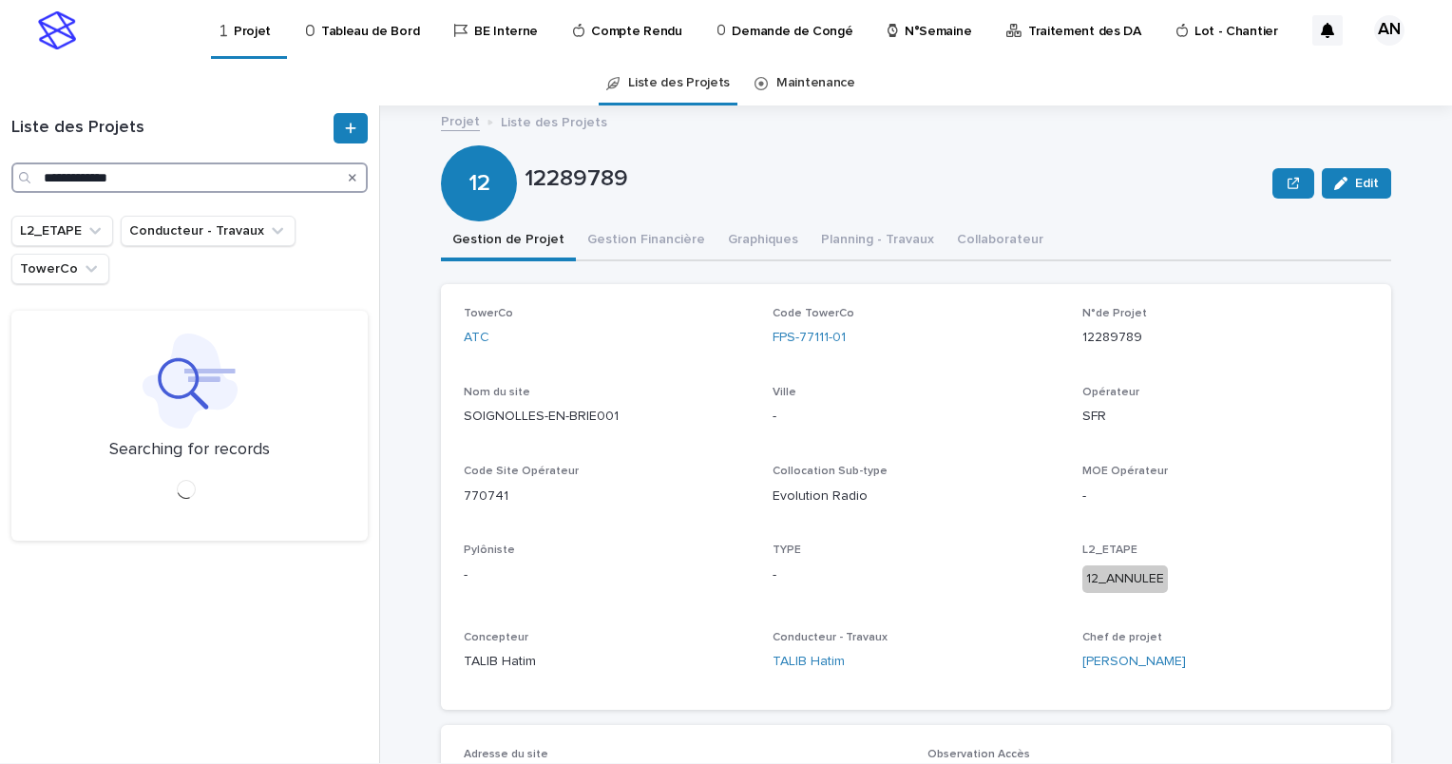
type input "**********"
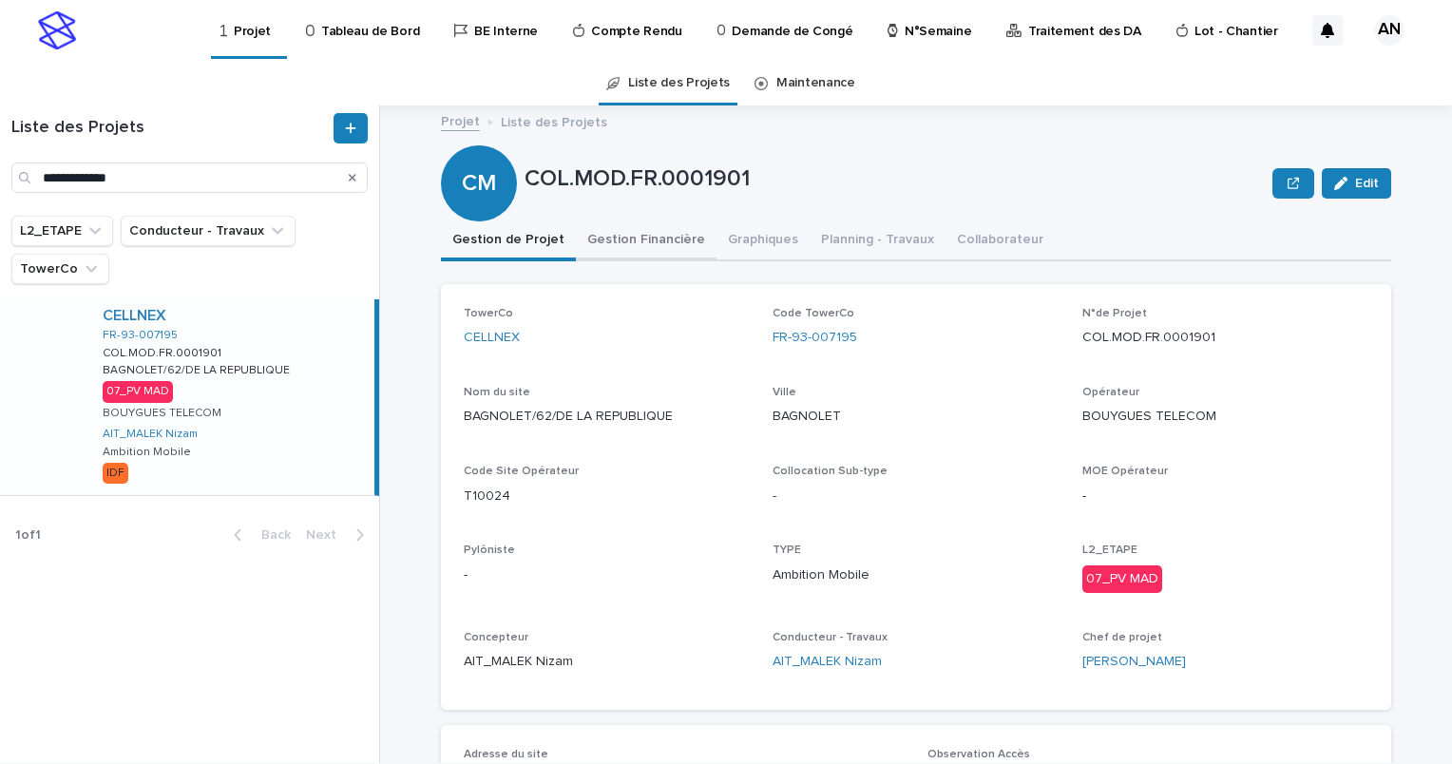
click at [630, 243] on button "Gestion Financière" at bounding box center [646, 241] width 141 height 40
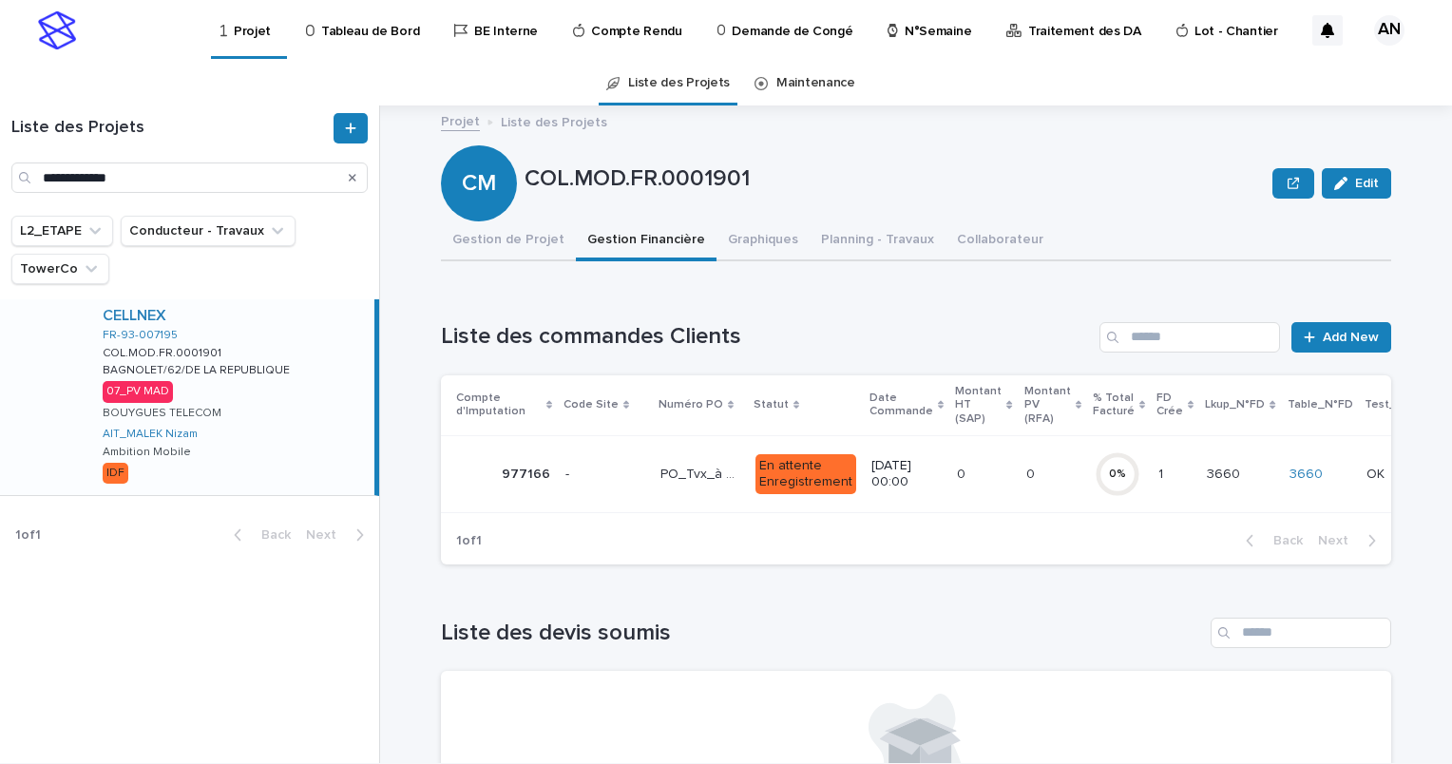
click at [653, 491] on td "PO_Tvx_à venir PO_Tvx_à venir" at bounding box center [700, 473] width 95 height 77
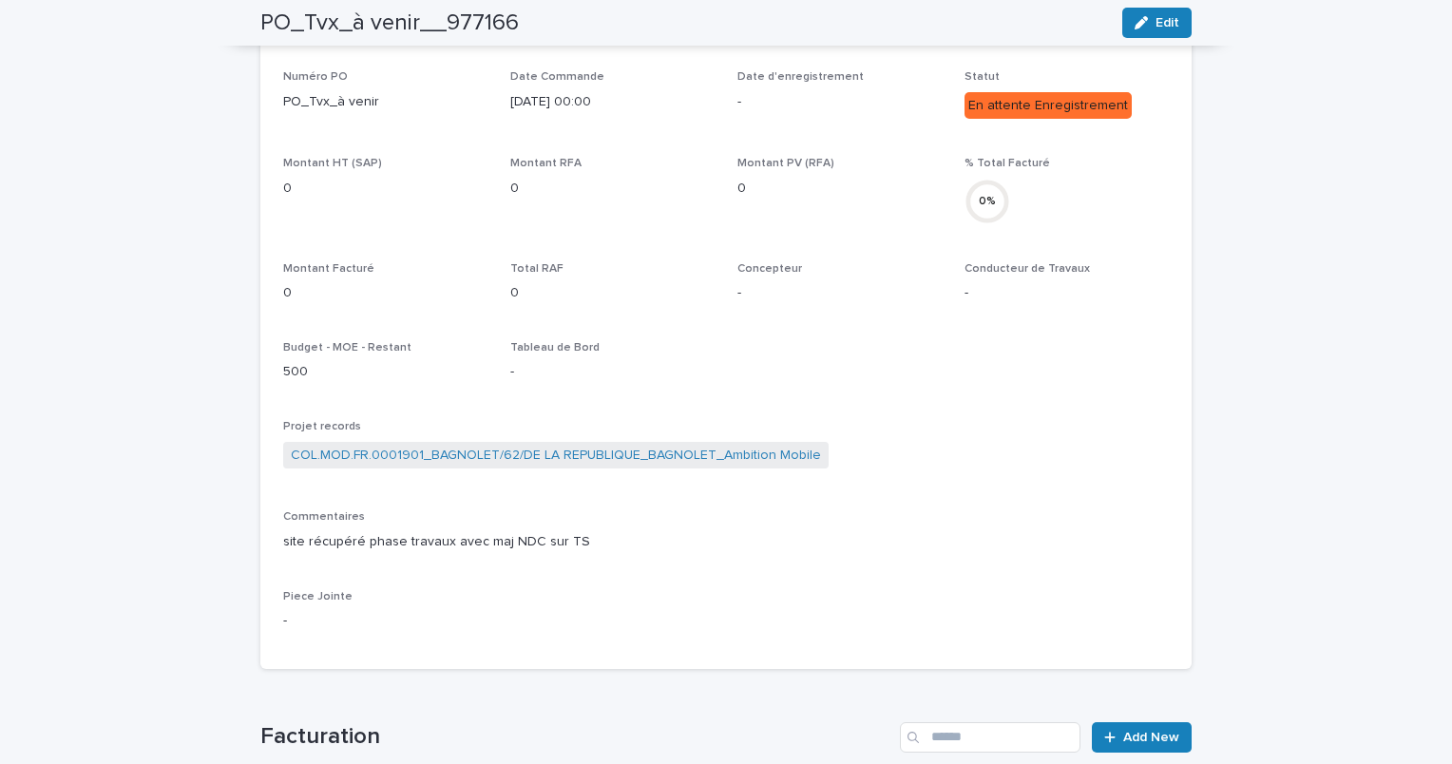
scroll to position [15, 0]
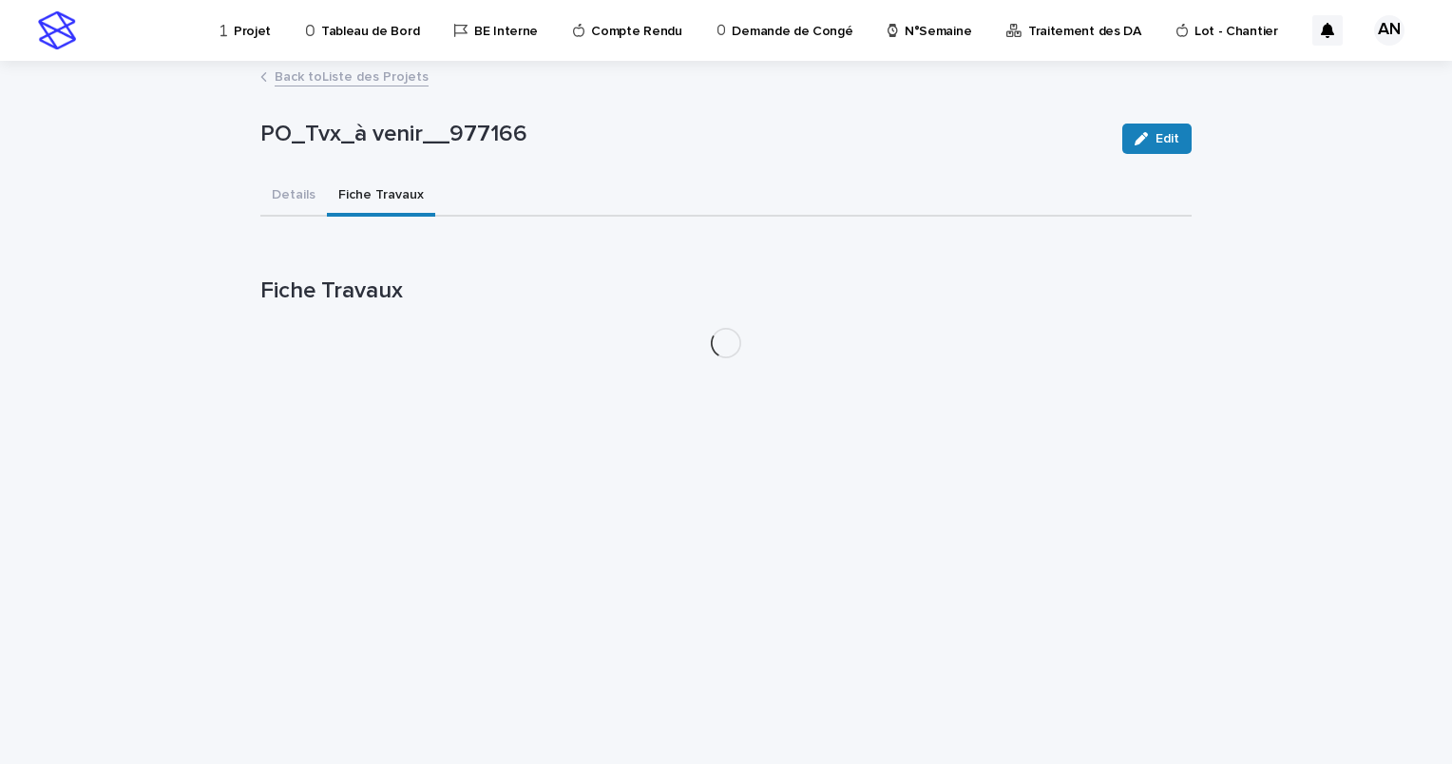
click at [393, 190] on button "Fiche Travaux" at bounding box center [381, 197] width 108 height 40
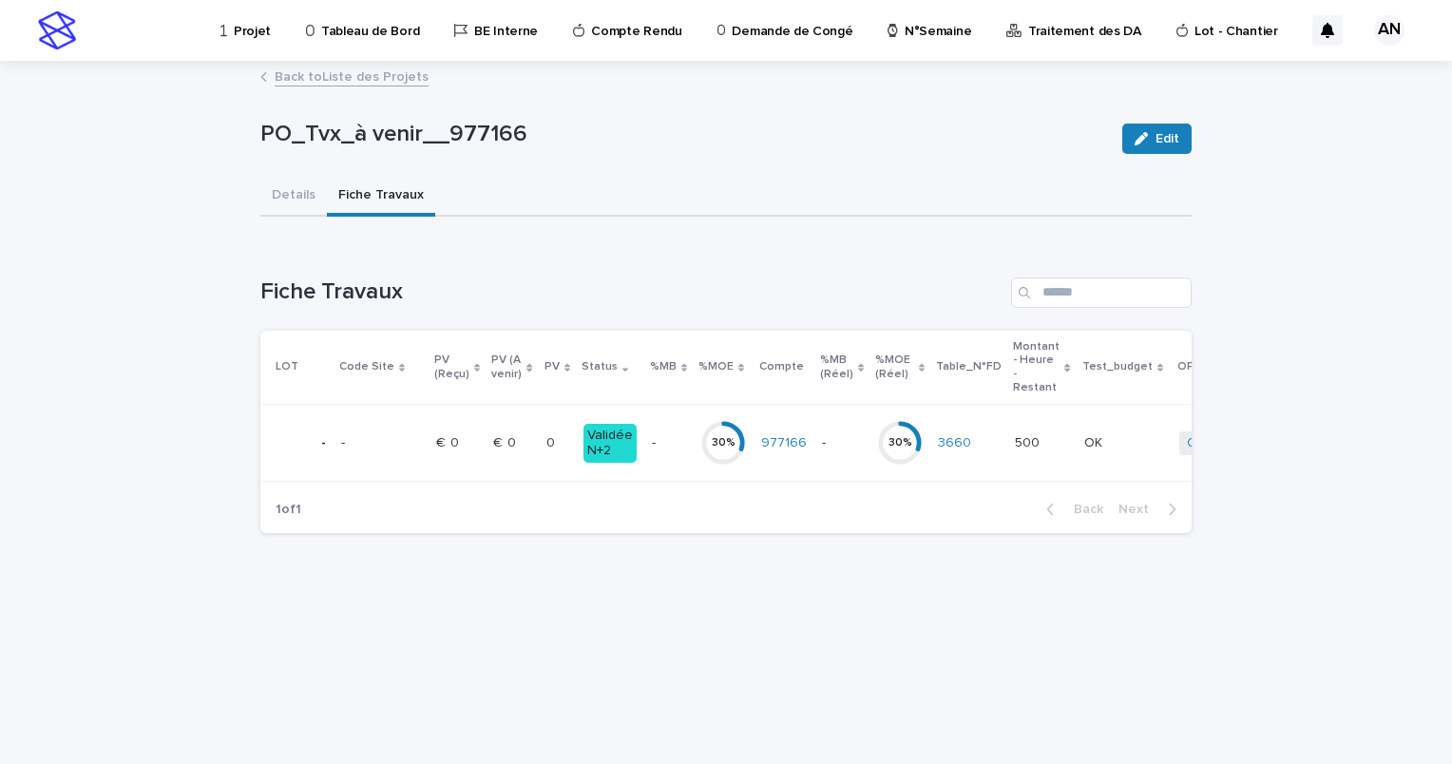
click at [659, 455] on div "- -" at bounding box center [668, 443] width 33 height 31
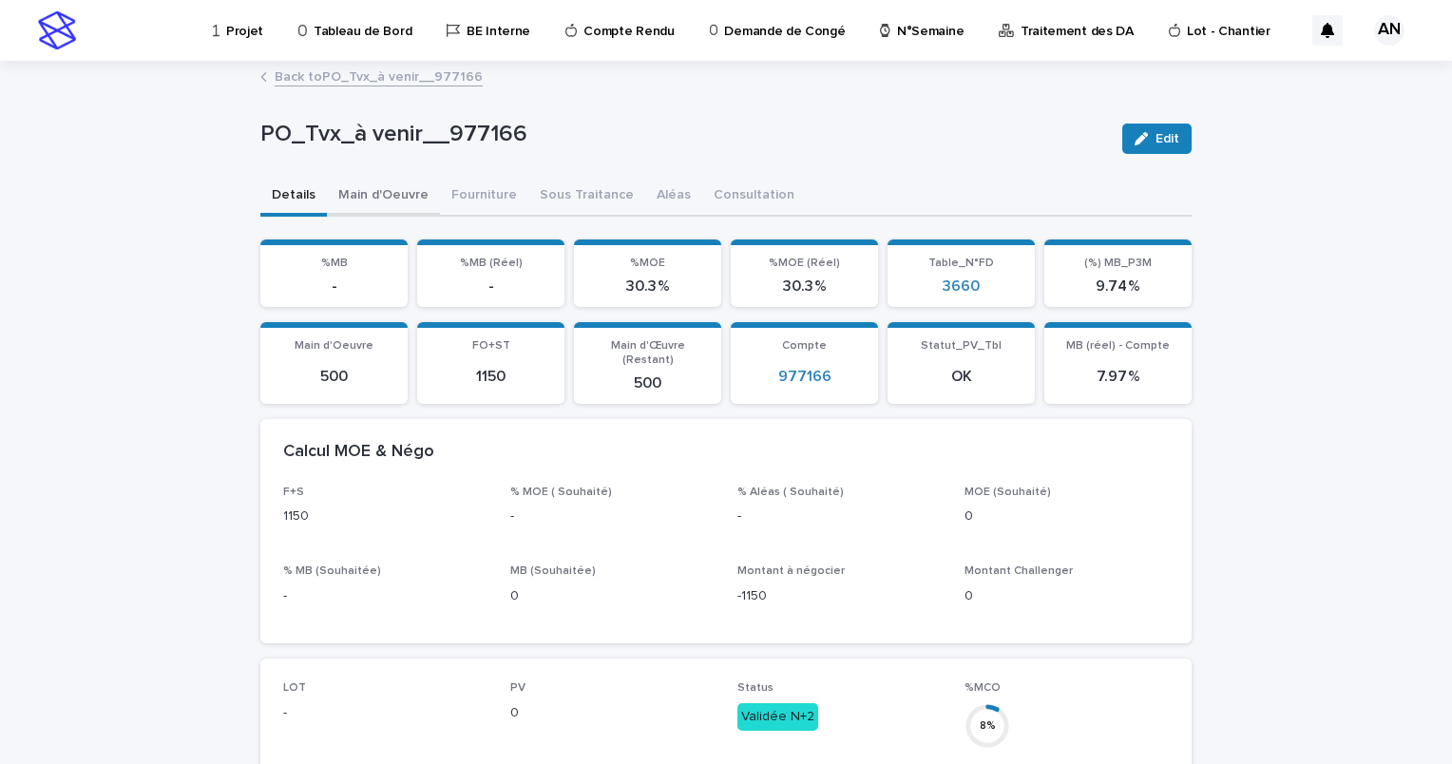
click at [366, 189] on button "Main d'Oeuvre" at bounding box center [383, 197] width 113 height 40
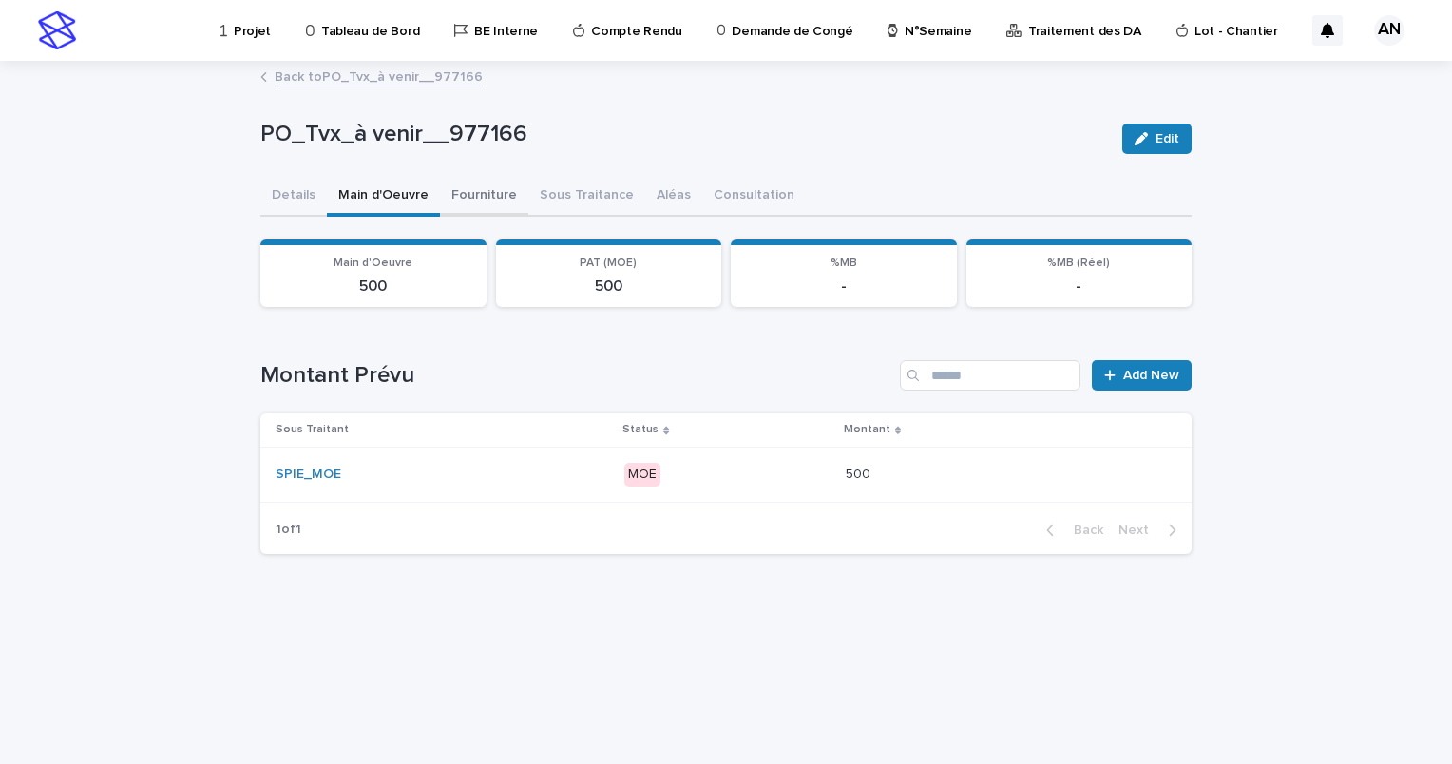
click at [457, 197] on button "Fourniture" at bounding box center [484, 197] width 88 height 40
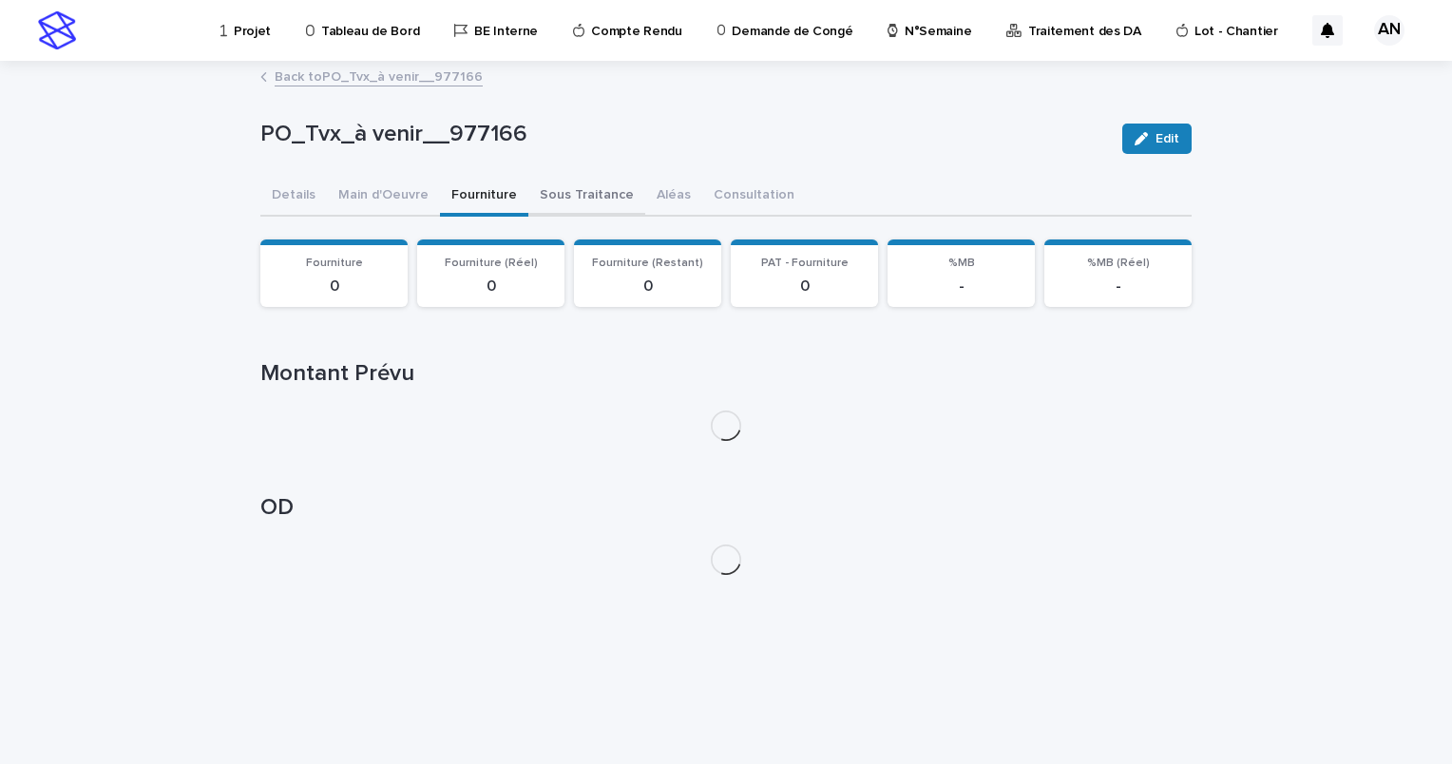
click at [571, 198] on button "Sous Traitance" at bounding box center [586, 197] width 117 height 40
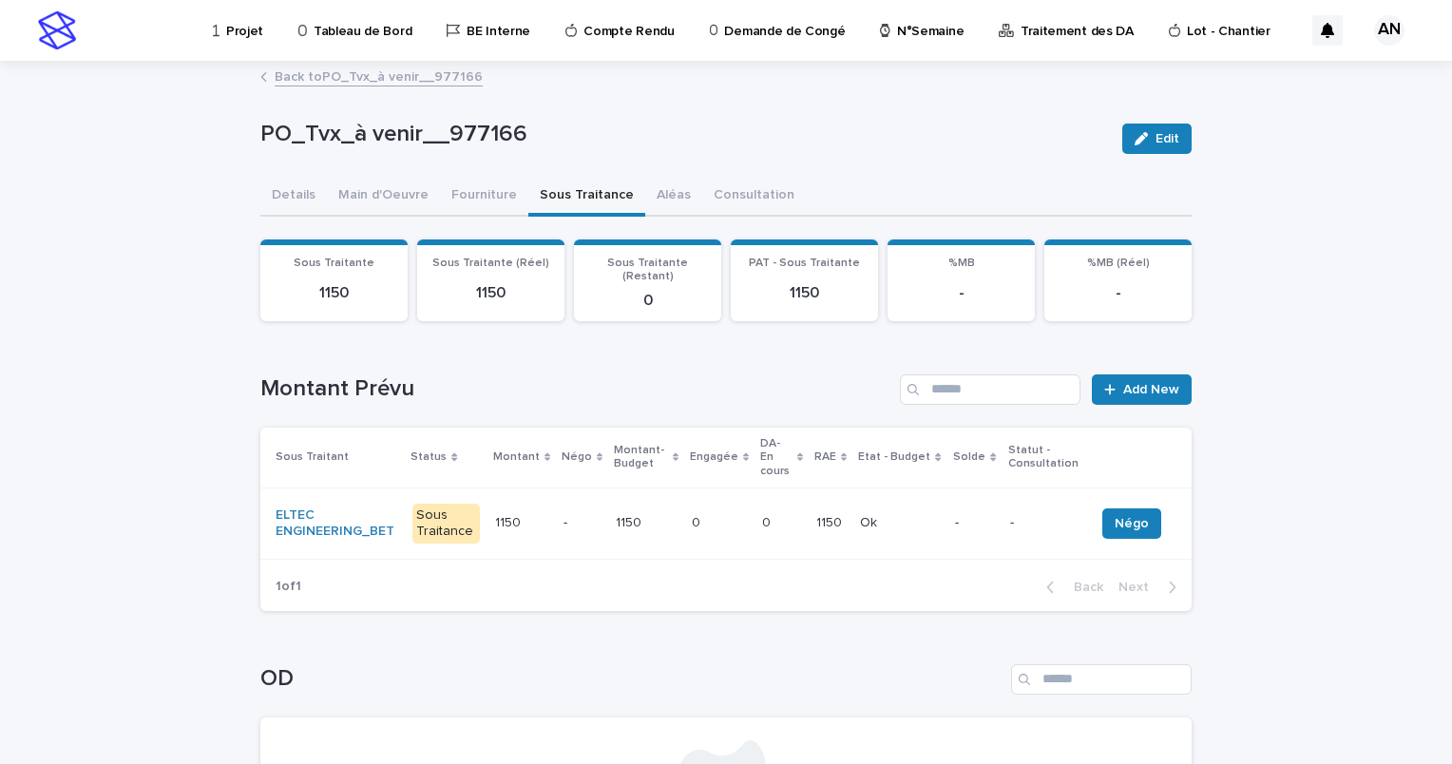
click at [563, 515] on p "-" at bounding box center [581, 523] width 37 height 16
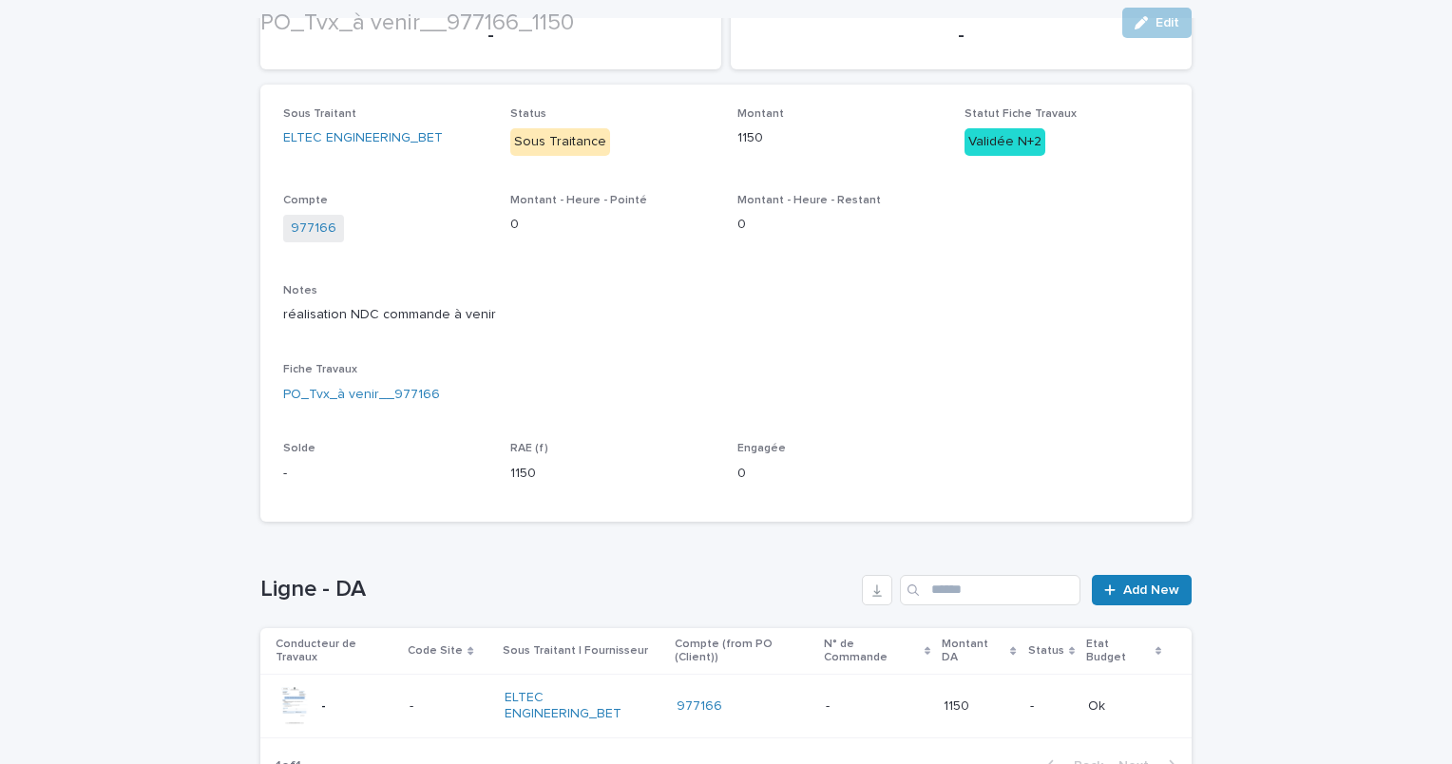
scroll to position [323, 0]
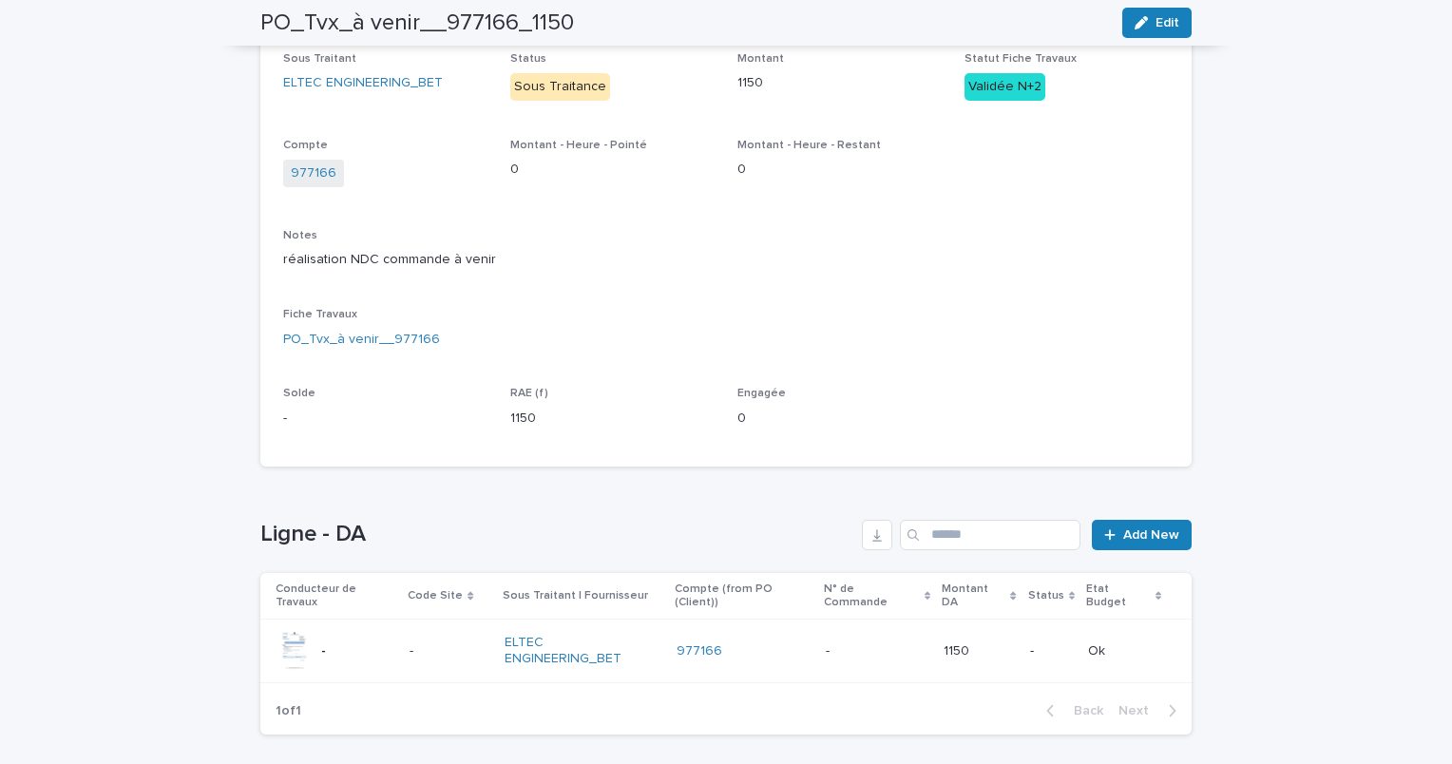
click at [447, 643] on p at bounding box center [450, 651] width 80 height 16
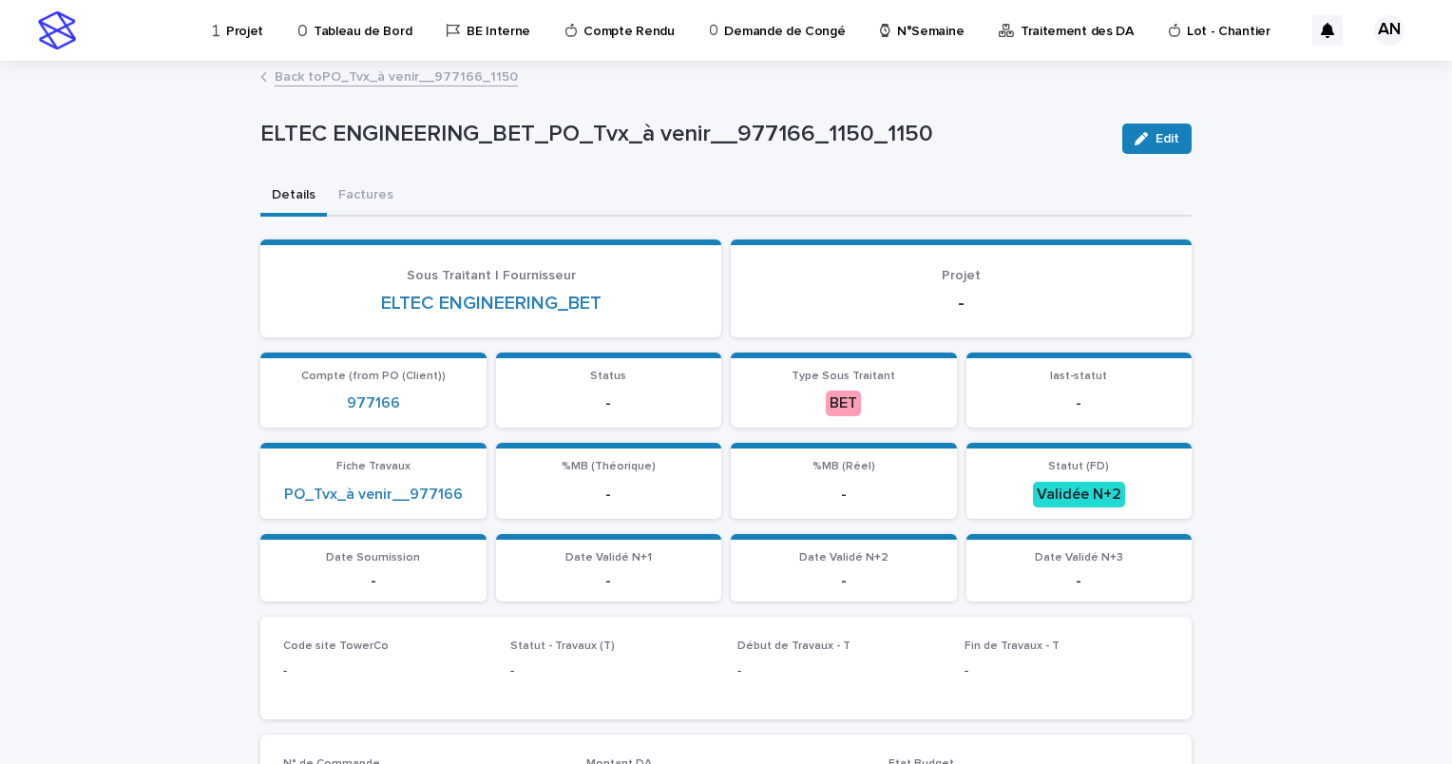
click at [430, 79] on link "Back to PO_Tvx_à venir__977166_1150" at bounding box center [396, 76] width 243 height 22
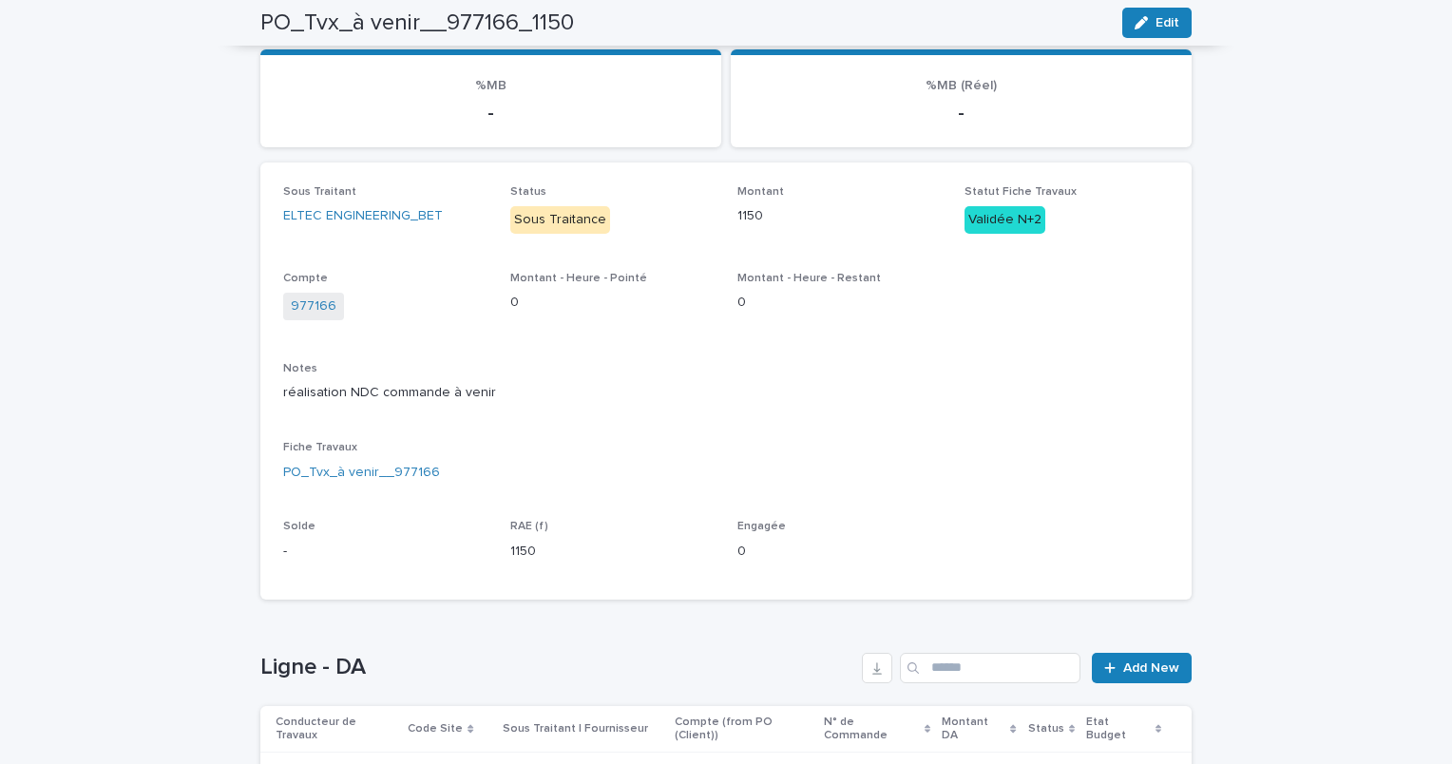
scroll to position [380, 0]
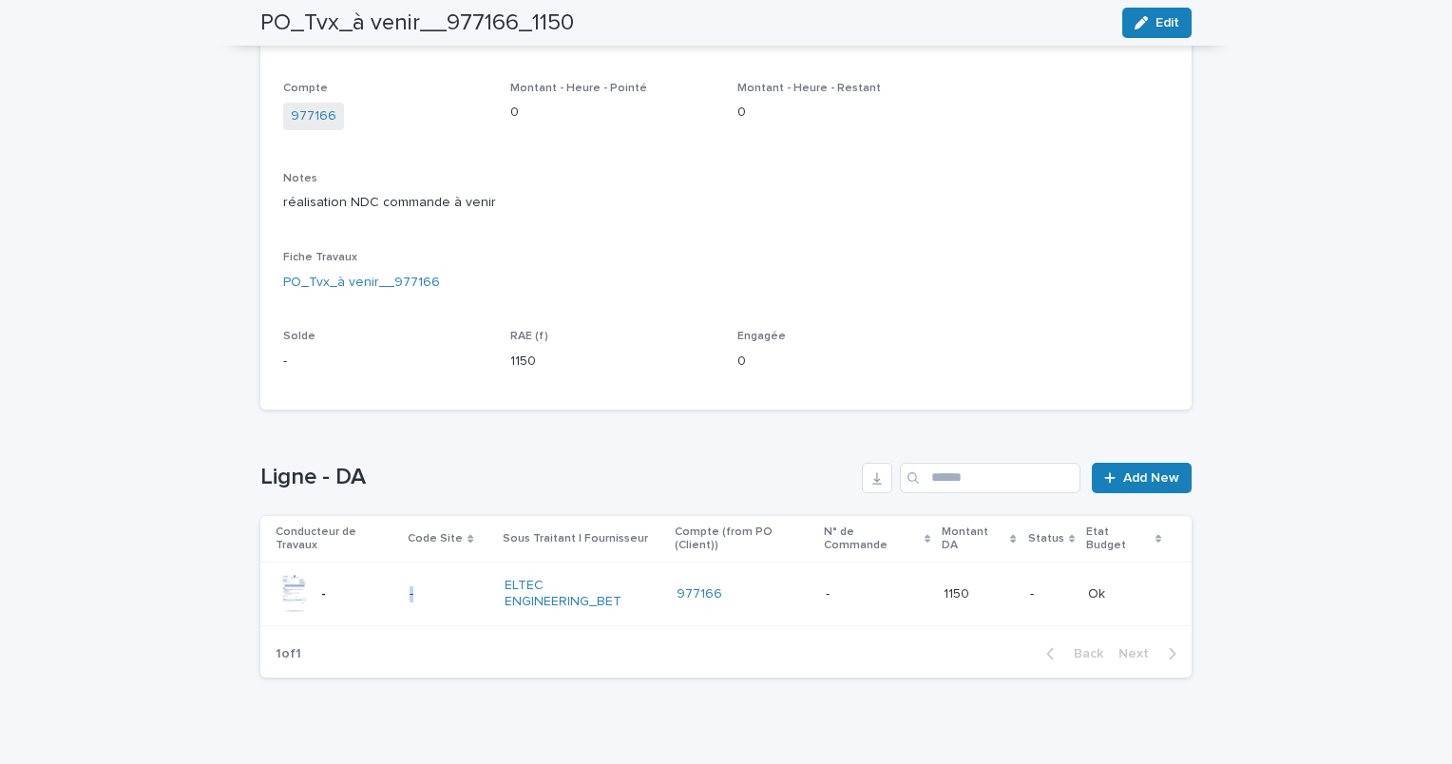
click at [395, 566] on tr "- - - ELTEC ENGINEERING_BET 977166 - - 1150 1150 - Ok Ok" at bounding box center [725, 595] width 931 height 64
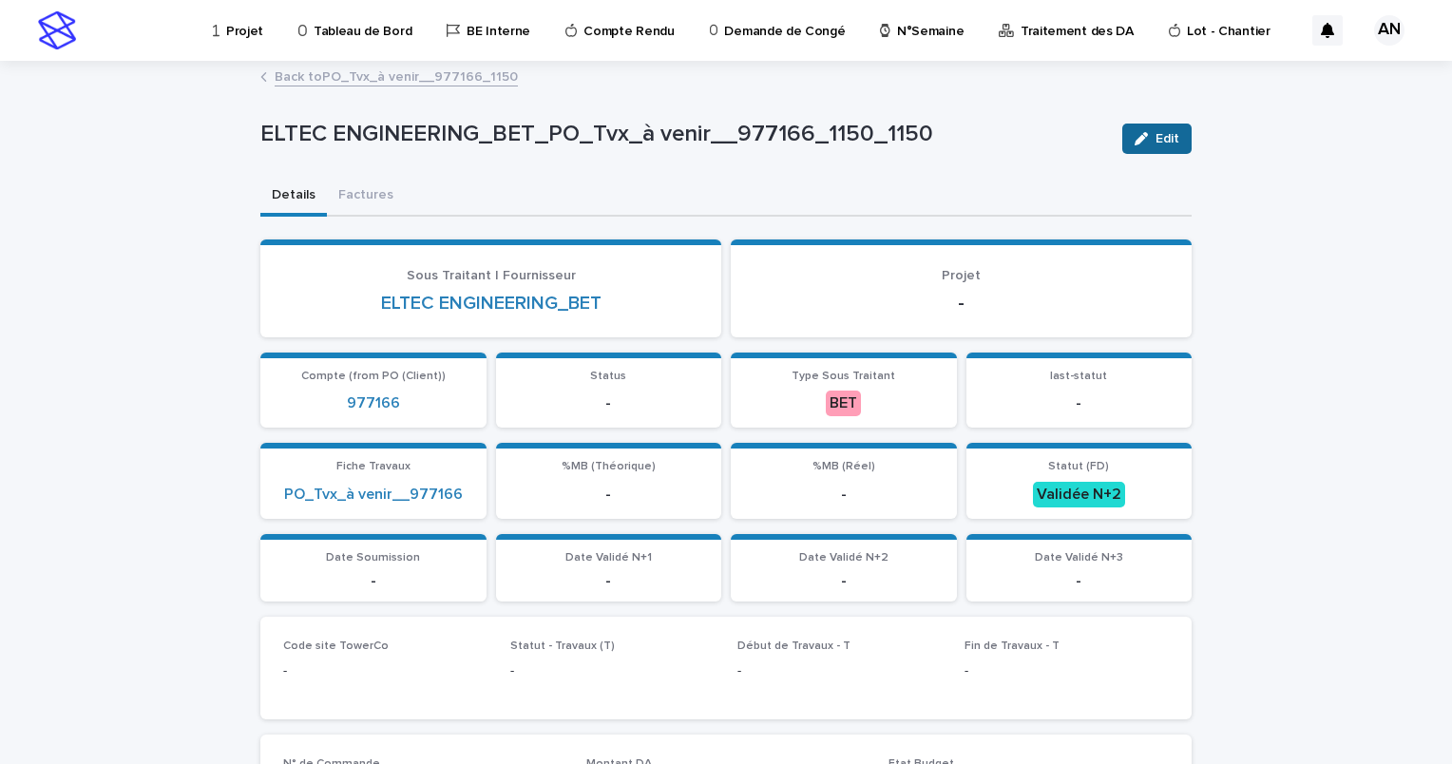
click at [1155, 137] on span "Edit" at bounding box center [1167, 138] width 24 height 13
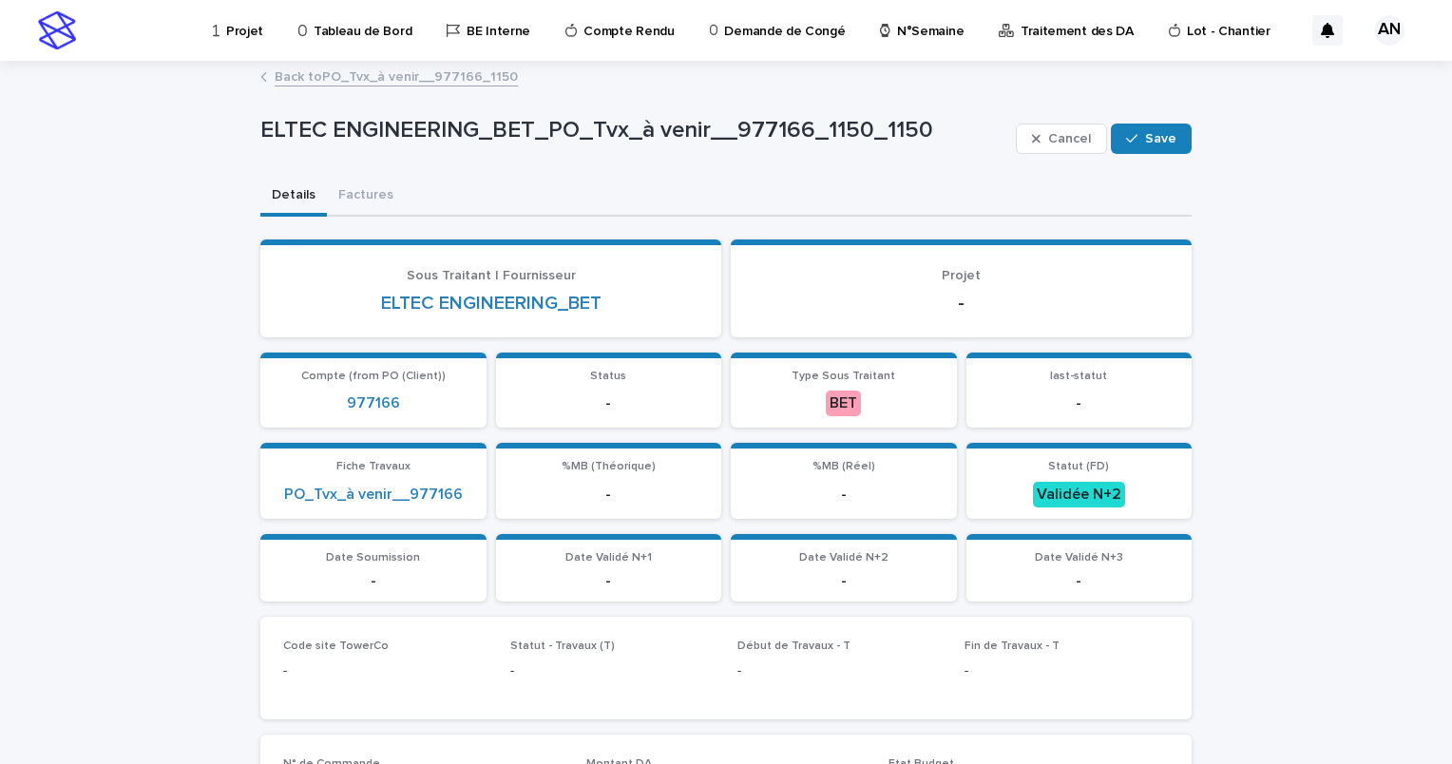
click at [429, 78] on link "Back to PO_Tvx_à venir__977166_1150" at bounding box center [396, 76] width 243 height 22
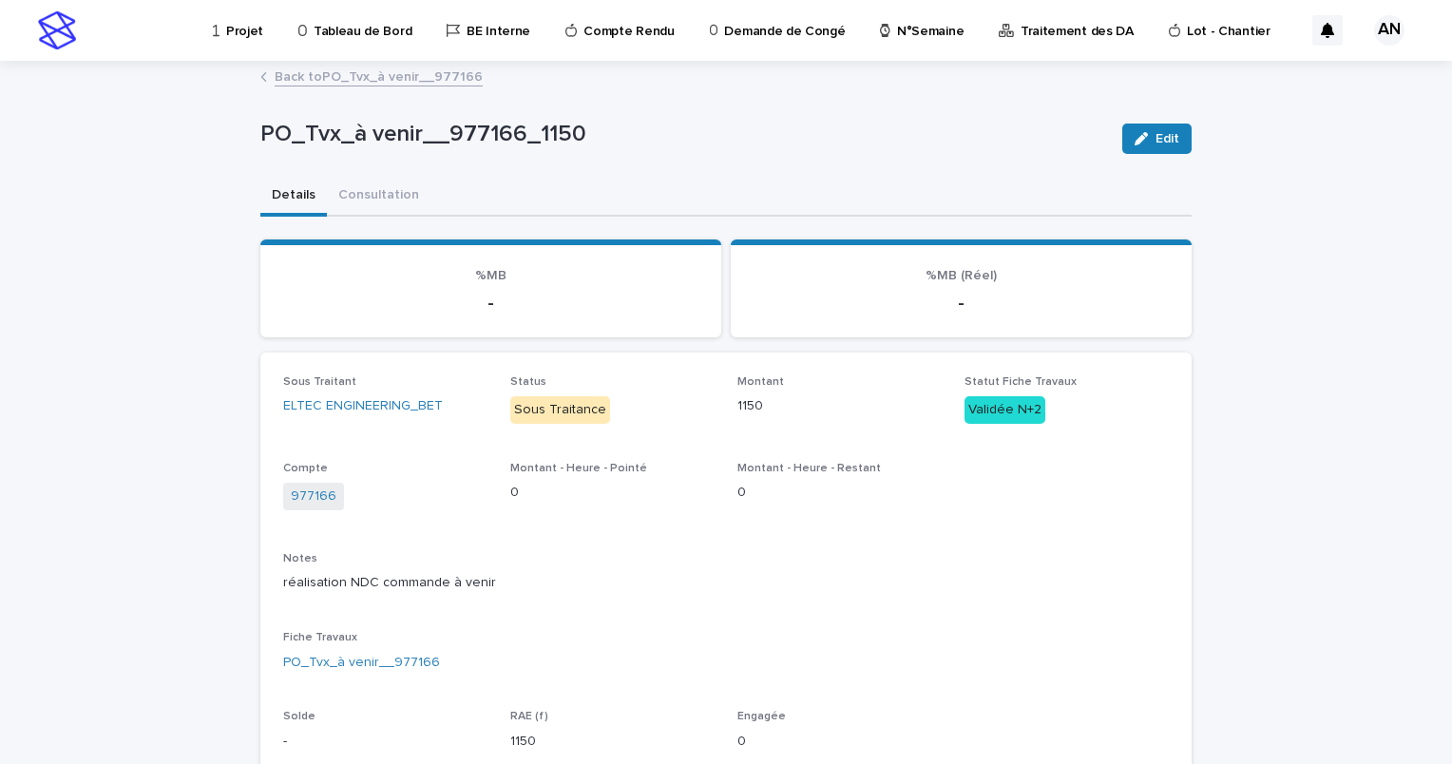
click at [414, 75] on link "Back to PO_Tvx_à venir__977166" at bounding box center [379, 76] width 208 height 22
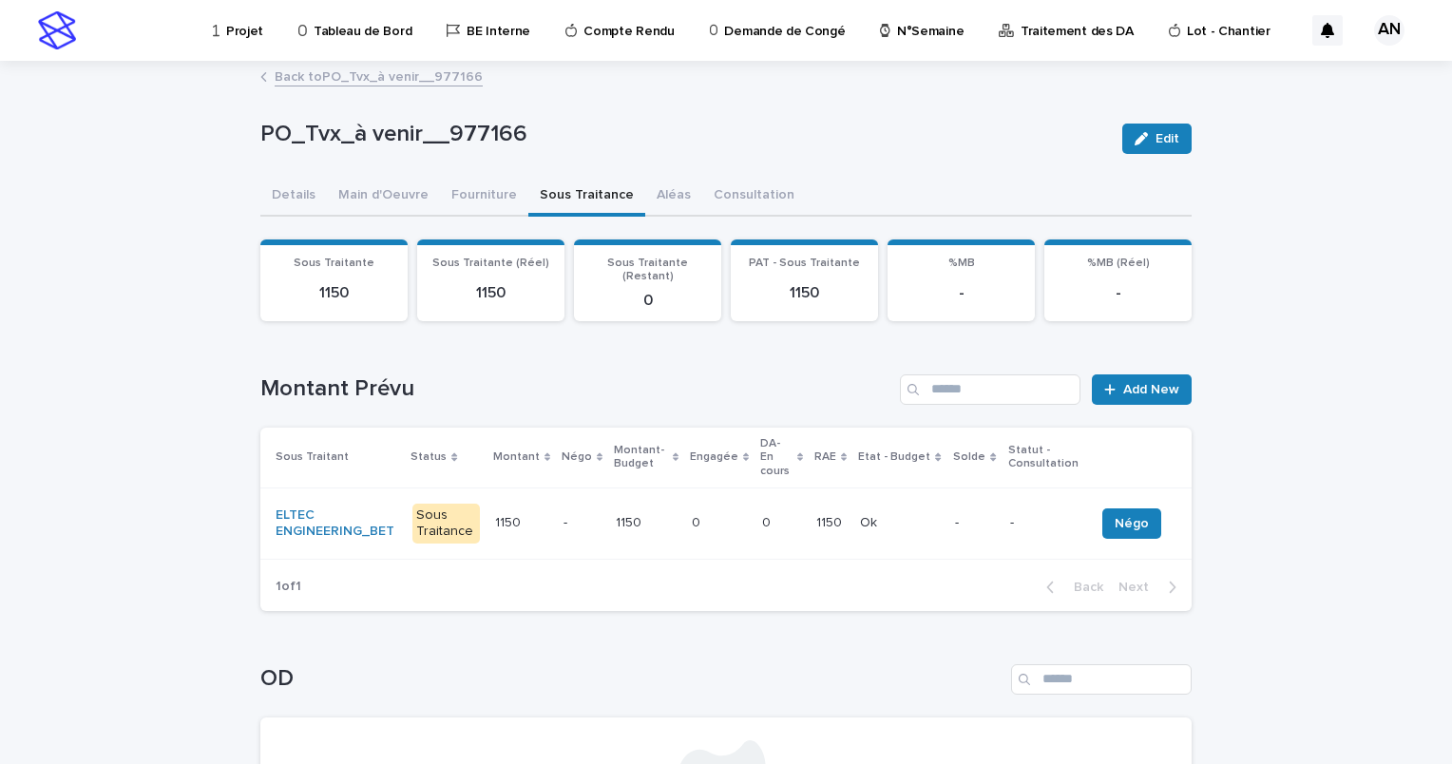
click at [411, 77] on link "Back to PO_Tvx_à venir__977166" at bounding box center [379, 76] width 208 height 22
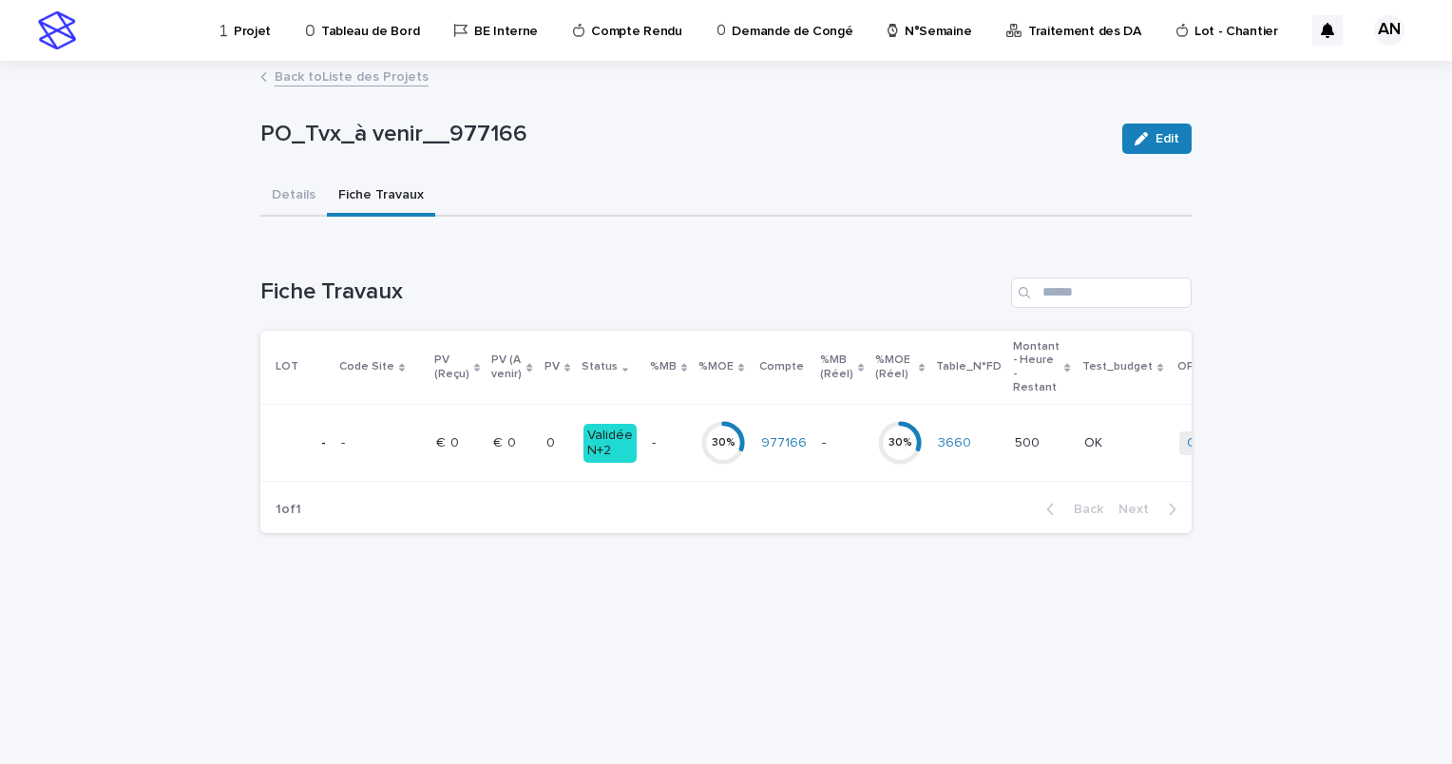
click at [399, 80] on link "Back to Liste des Projets" at bounding box center [352, 76] width 154 height 22
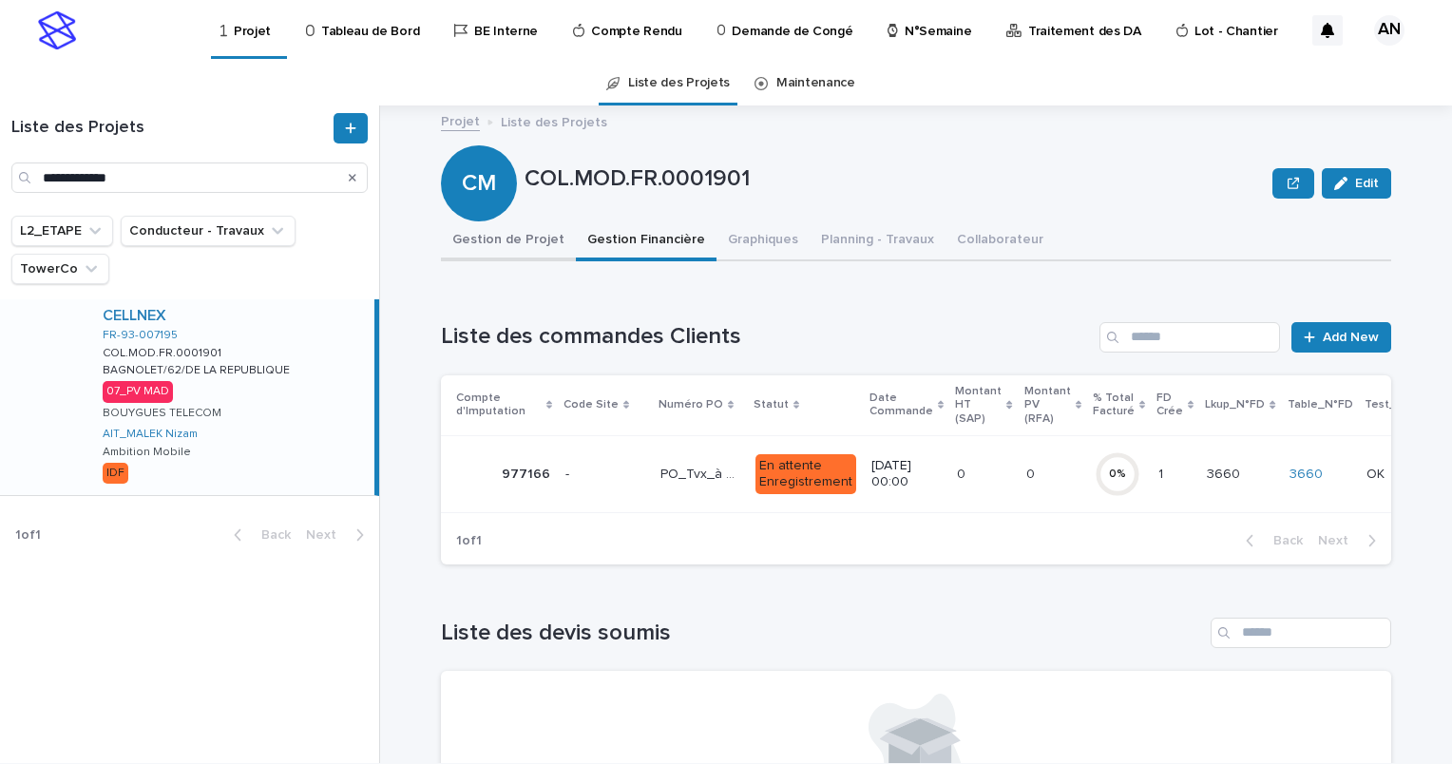
click at [496, 251] on button "Gestion de Projet" at bounding box center [508, 241] width 135 height 40
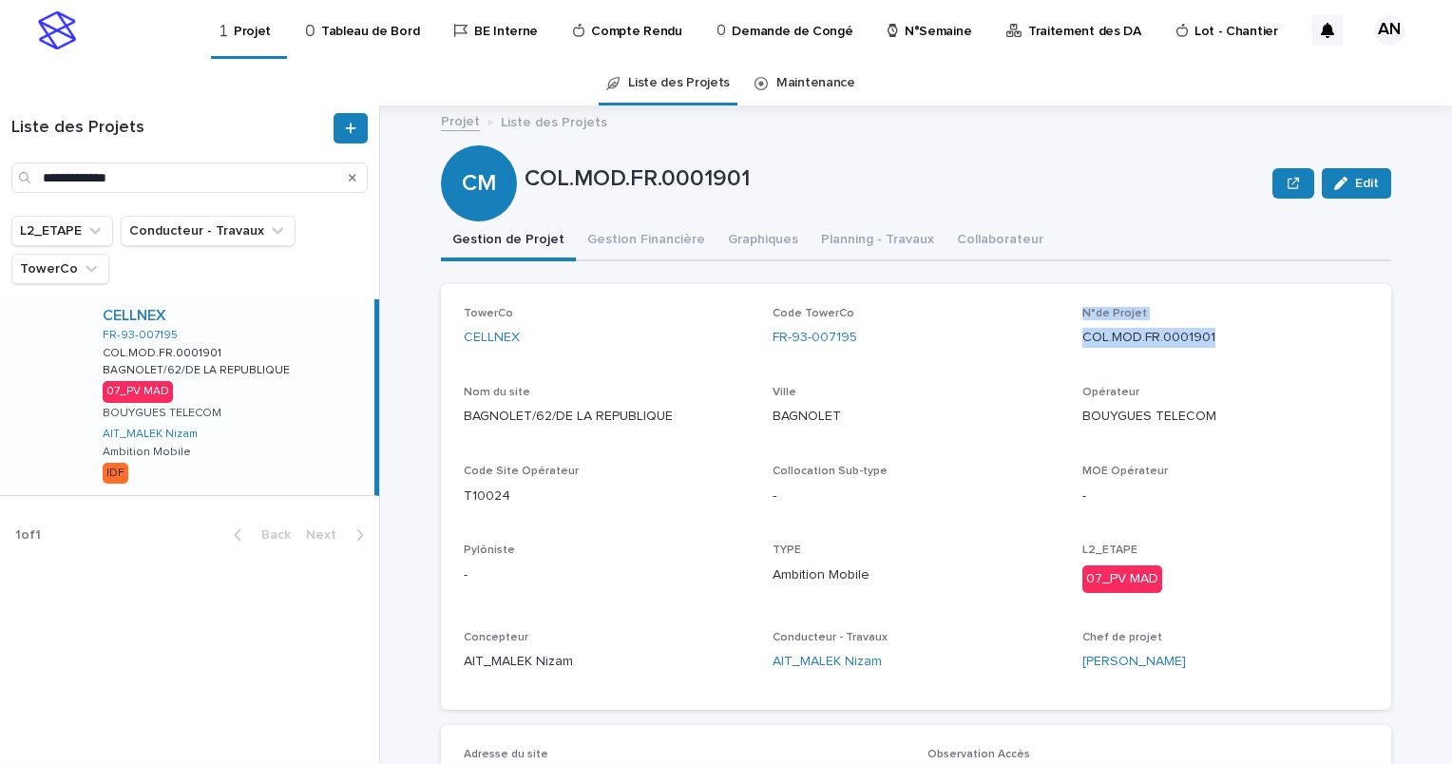
drag, startPoint x: 1208, startPoint y: 336, endPoint x: 1058, endPoint y: 349, distance: 150.6
click at [1058, 349] on div "TowerCo CELLNEX Code TowerCo FR-93-007195 N°de Projet COL.MOD.FR.0001901 Nom du…" at bounding box center [916, 497] width 905 height 380
click at [1090, 359] on div "N°de Projet COL.MOD.FR.0001901" at bounding box center [1225, 335] width 286 height 56
drag, startPoint x: 1216, startPoint y: 331, endPoint x: 1068, endPoint y: 359, distance: 150.9
click at [1068, 359] on div "TowerCo CELLNEX Code TowerCo FR-93-007195 N°de Projet COL.MOD.FR.0001901 Nom du…" at bounding box center [916, 497] width 905 height 380
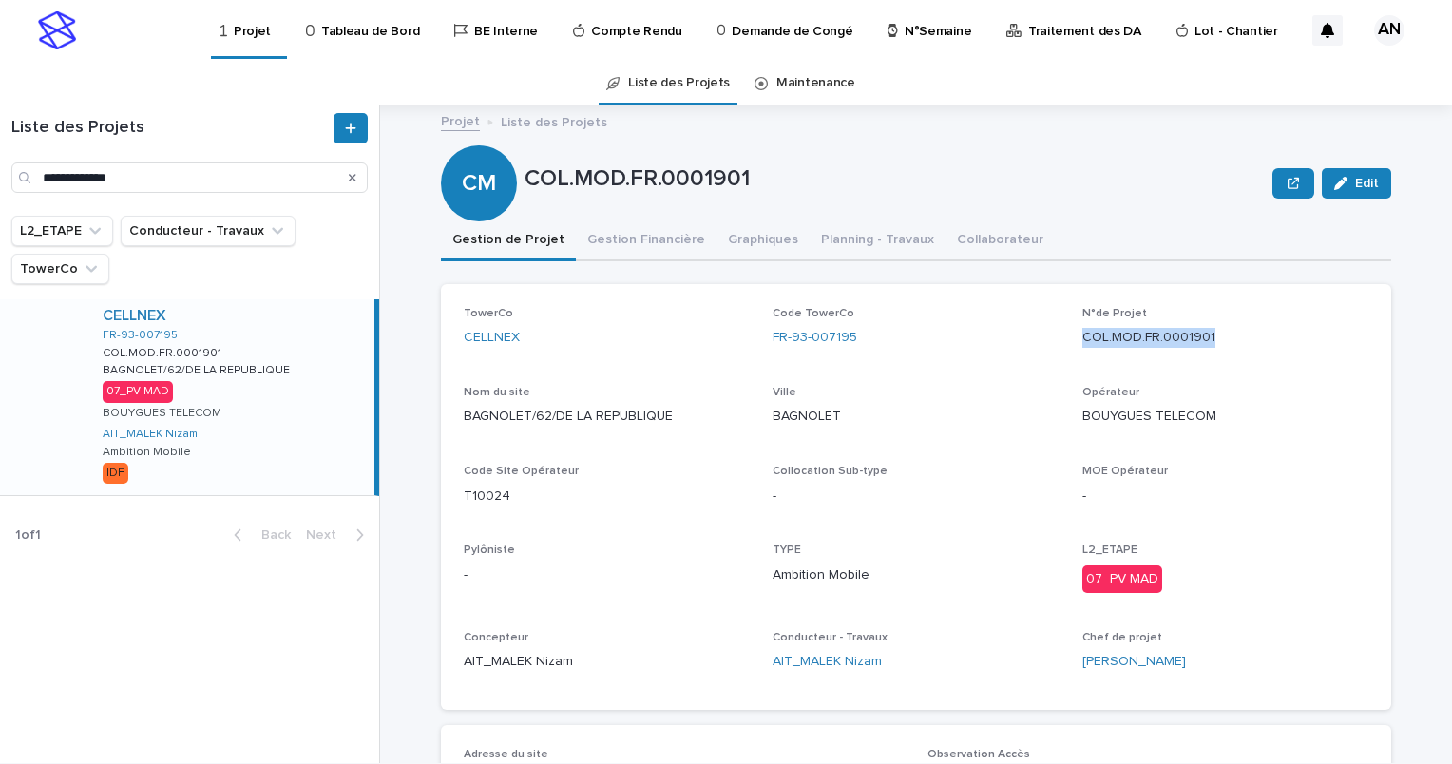
copy p "COL.MOD.FR.0001901"
drag, startPoint x: 354, startPoint y: 180, endPoint x: 340, endPoint y: 179, distance: 14.3
click at [354, 179] on icon "Search" at bounding box center [353, 178] width 8 height 8
click at [209, 188] on input "Search" at bounding box center [189, 177] width 356 height 30
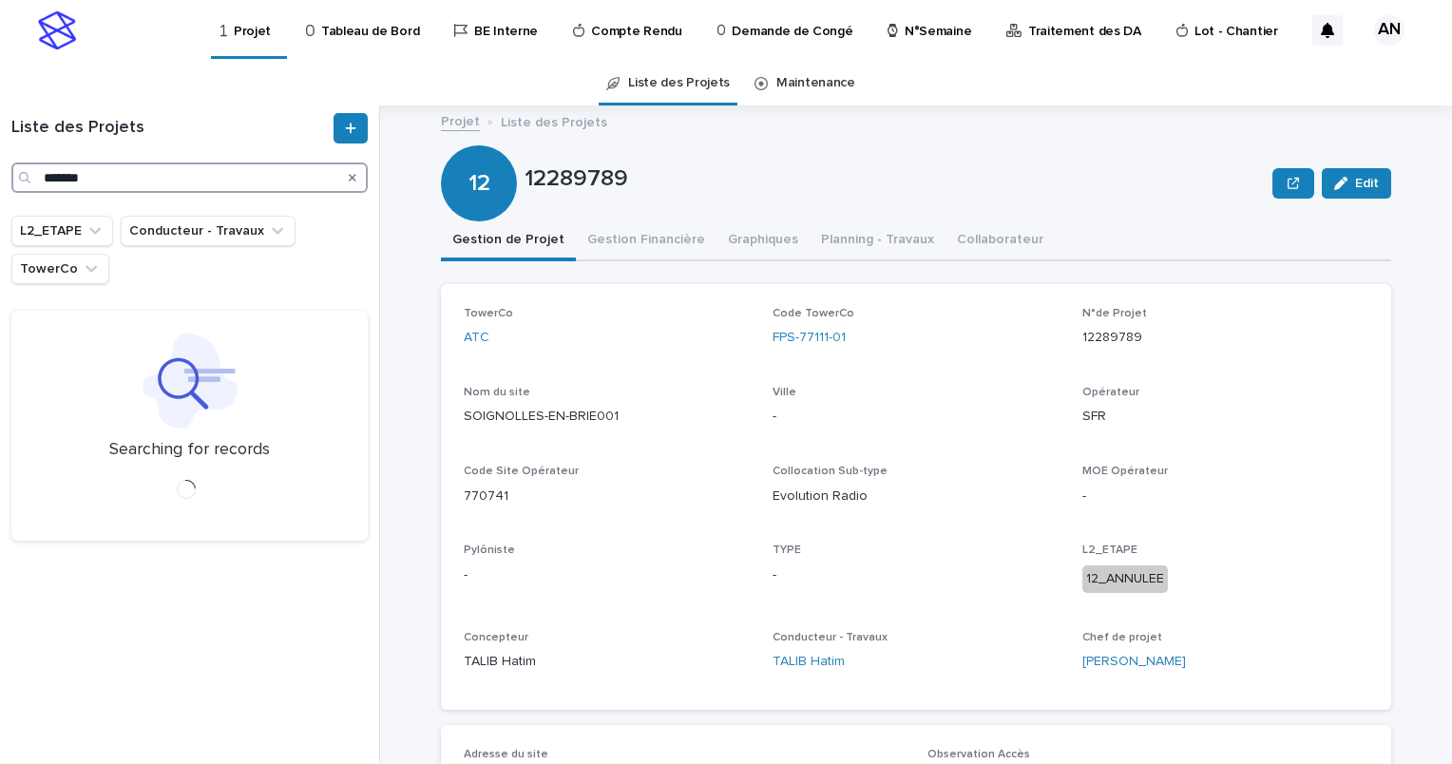
type input "*******"
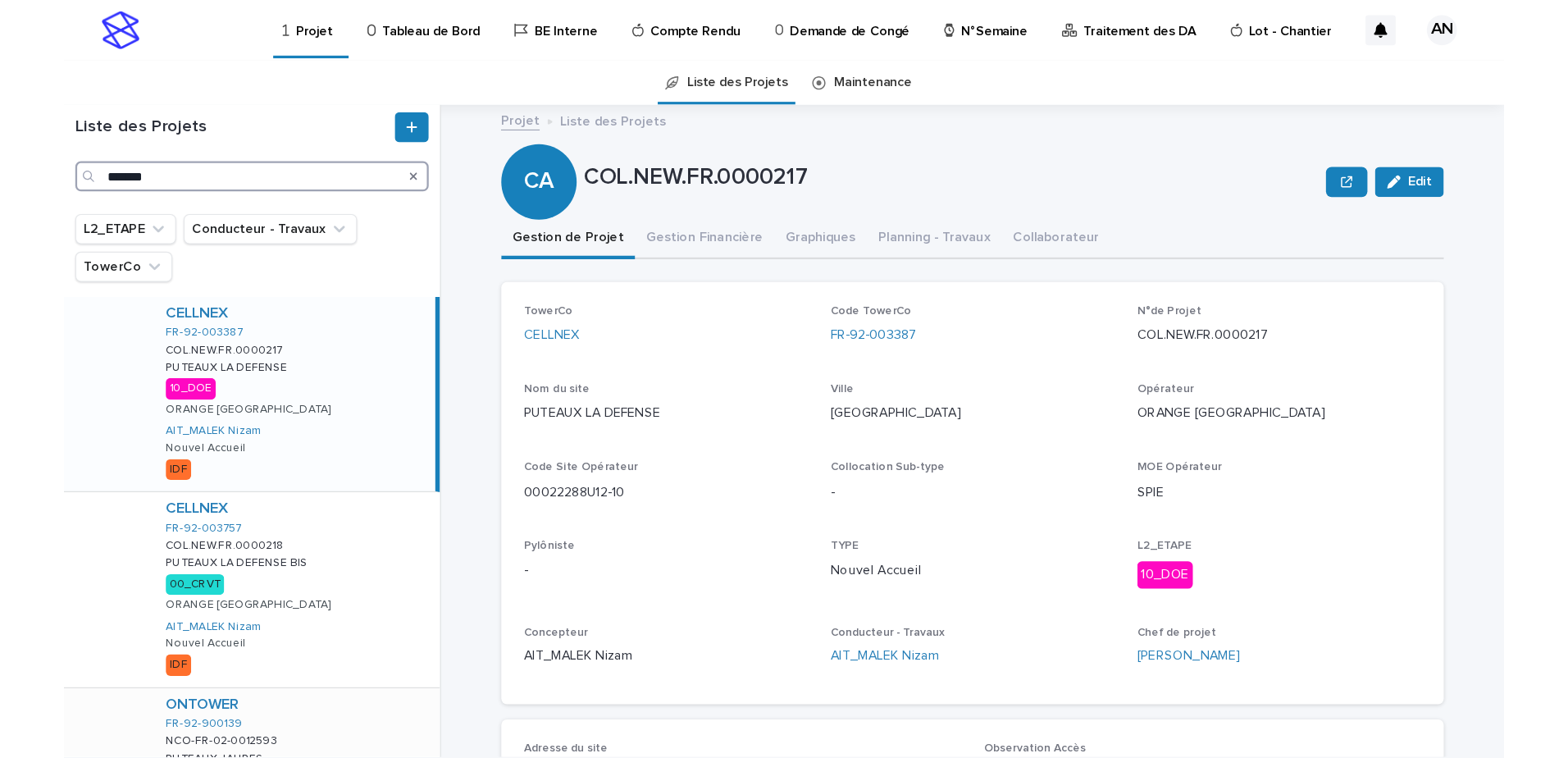
scroll to position [328, 0]
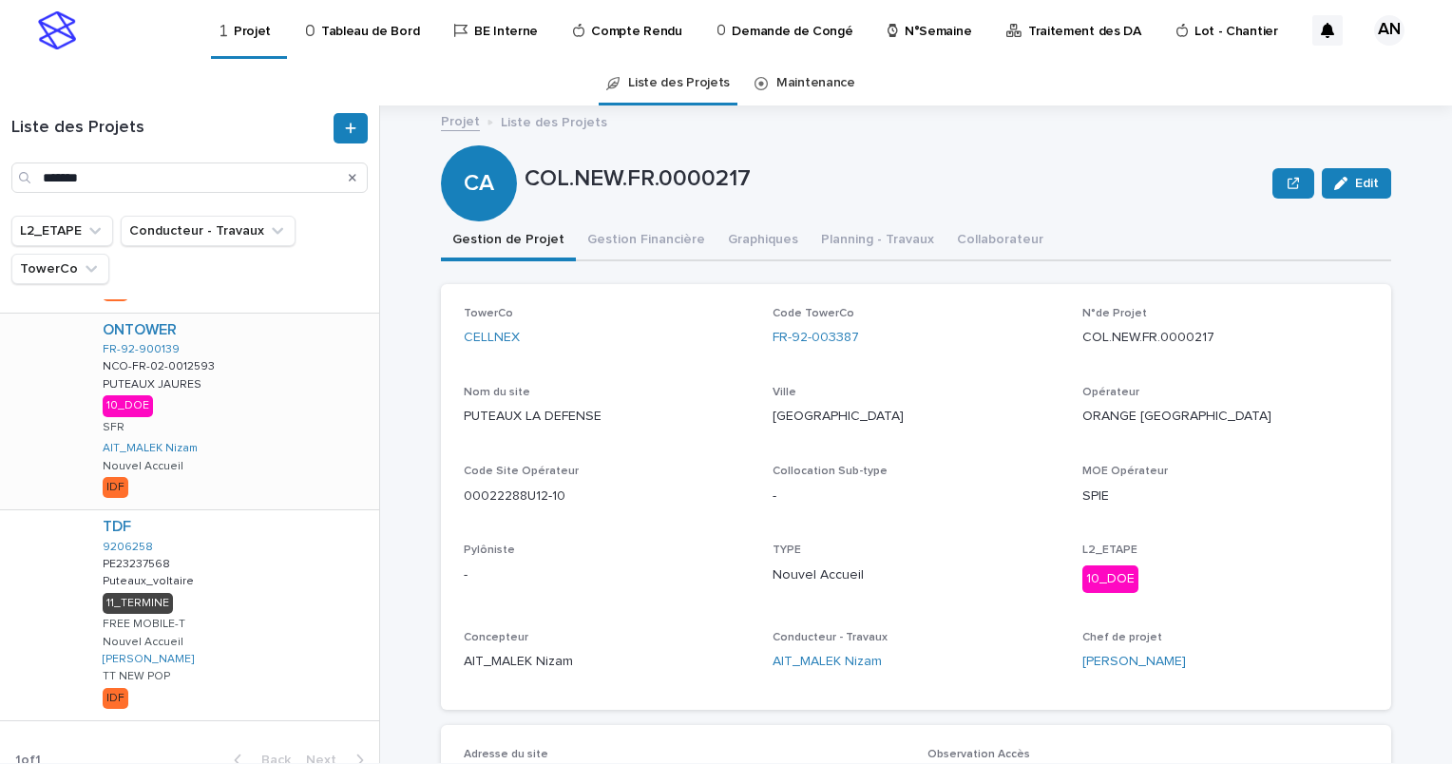
click at [282, 414] on div "ONTOWER FR-92-900139 NCO-FR-02-0012593 NCO-FR-02-0012593 PUTEAUX JAURES PUTEAUX…" at bounding box center [233, 412] width 292 height 196
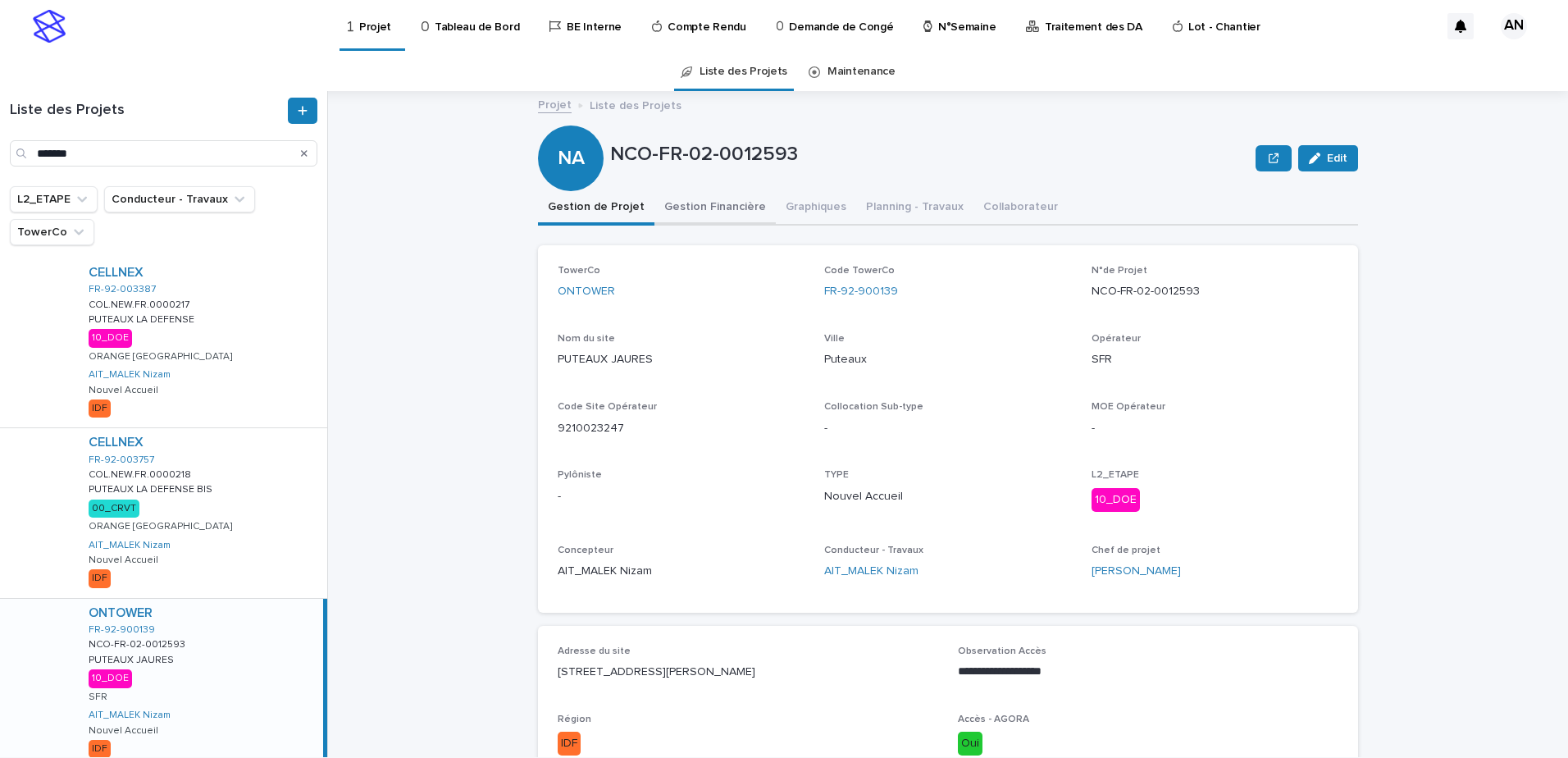
click at [690, 206] on button "Gestion Financière" at bounding box center [715, 208] width 122 height 35
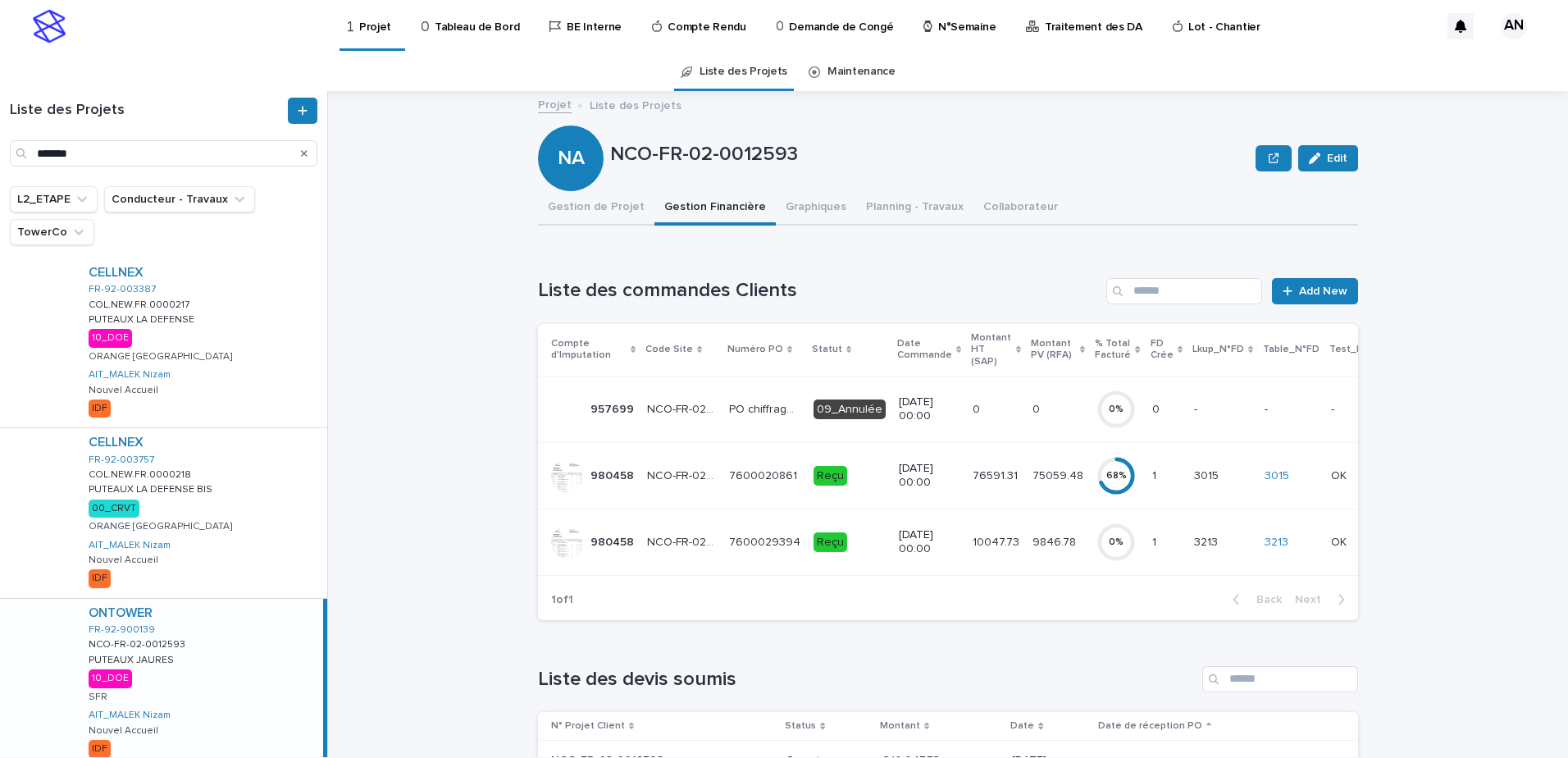
click at [866, 494] on td "Reçu" at bounding box center [849, 475] width 85 height 66
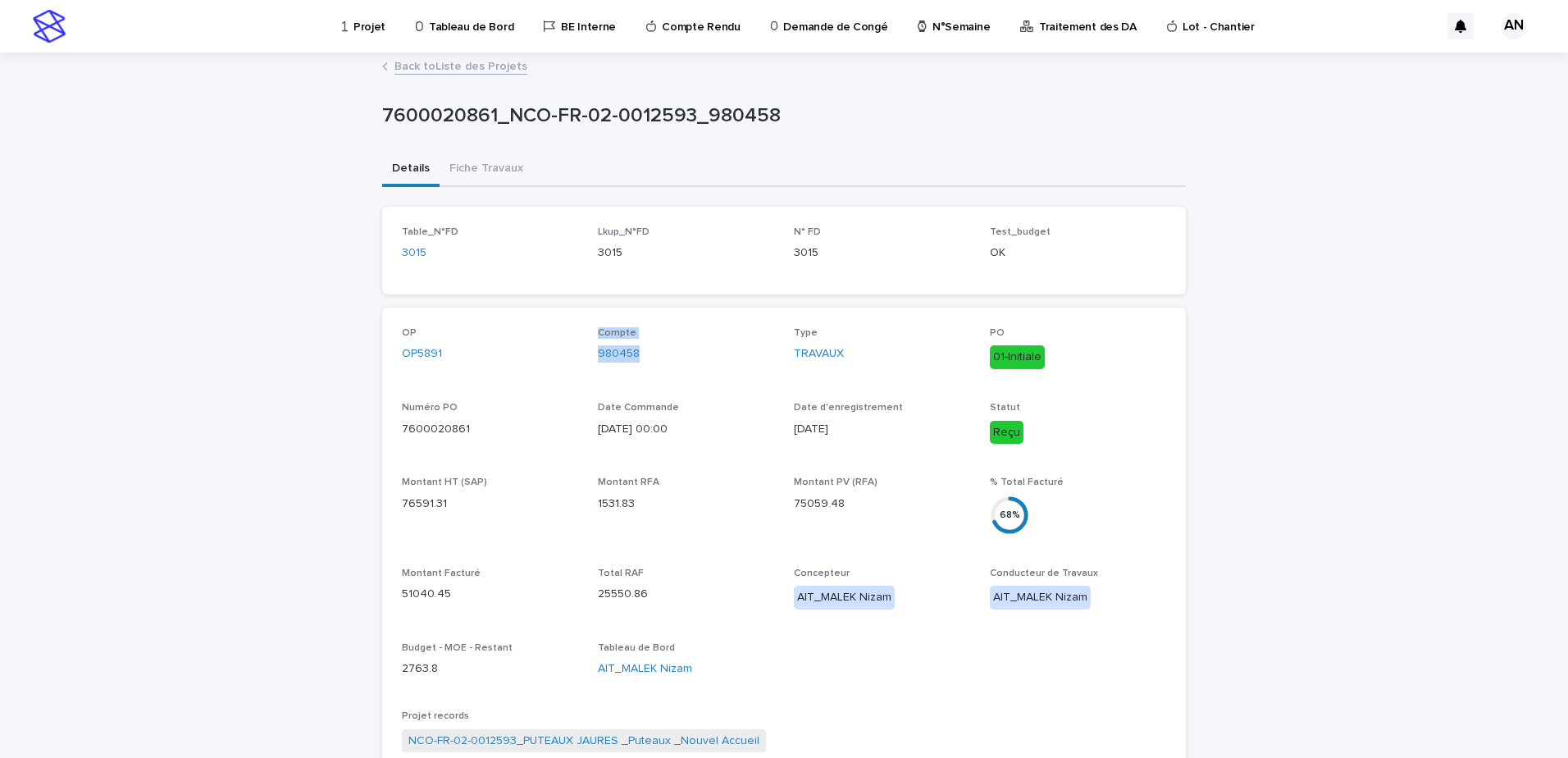
drag, startPoint x: 652, startPoint y: 358, endPoint x: 576, endPoint y: 363, distance: 76.2
click at [576, 363] on div "OP OP5891 Compte 980458 Type TRAVAUX PO 01-Initiale Numéro PO 7600020861 Date C…" at bounding box center [784, 648] width 765 height 643
drag, startPoint x: 1374, startPoint y: 364, endPoint x: 1219, endPoint y: 337, distance: 157.3
click at [1252, 364] on div "Loading... Saving… Loading... Saving… 7600020861_NCO-FR-02-0012593_980458 76000…" at bounding box center [784, 700] width 1568 height 1292
click at [447, 59] on link "Back to Liste des Projets" at bounding box center [461, 66] width 133 height 19
